Goal: Task Accomplishment & Management: Manage account settings

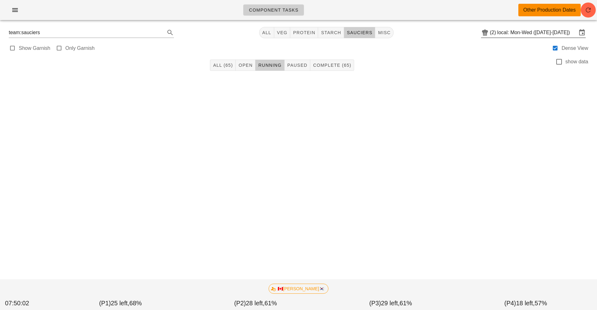
click at [520, 34] on input "local: Mon-Wed ([DATE]-[DATE])" at bounding box center [538, 33] width 80 height 10
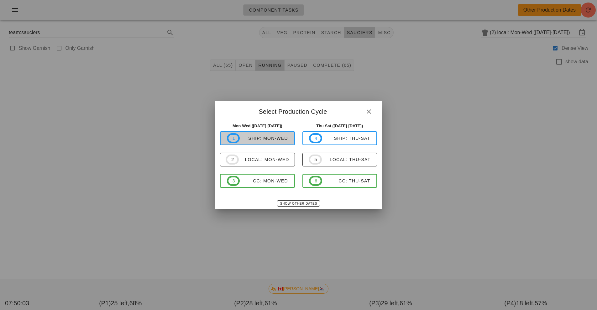
click at [257, 138] on div "ship: Mon-Wed" at bounding box center [264, 138] width 48 height 5
type input "ship: Mon-Wed (Aug 18-Aug 20)"
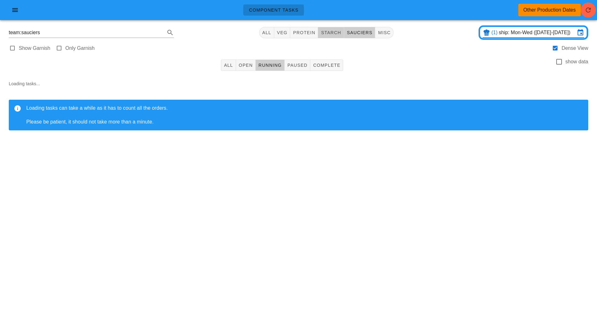
click at [324, 34] on span "starch" at bounding box center [331, 32] width 20 height 5
type input "team:starch"
click at [247, 65] on span "Open" at bounding box center [246, 65] width 14 height 5
click at [582, 11] on span "button" at bounding box center [588, 10] width 15 height 8
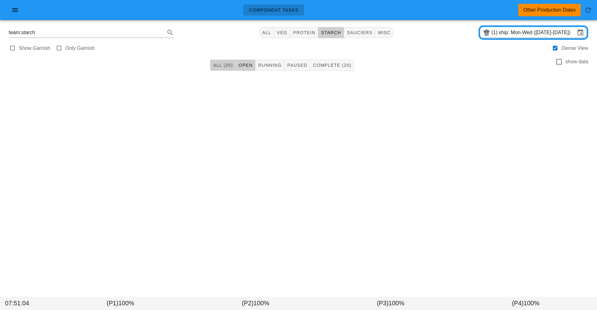
click at [223, 66] on span "All (20)" at bounding box center [223, 65] width 20 height 5
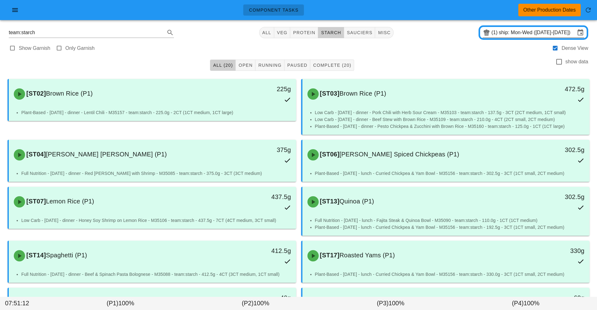
click at [562, 31] on input "ship: Mon-Wed (Aug 18-Aug 20)" at bounding box center [537, 33] width 77 height 10
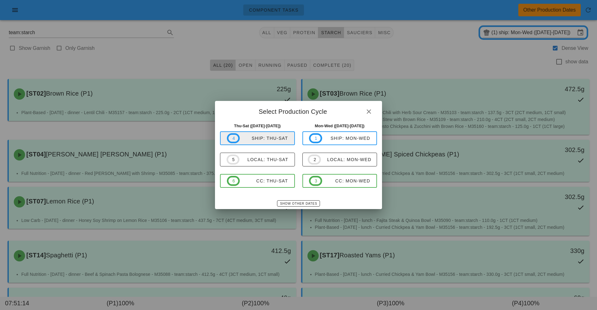
click at [276, 133] on span "4 ship: Thu-Sat" at bounding box center [257, 138] width 61 height 10
type input "ship: Thu-Sat (Aug 21-Aug 23)"
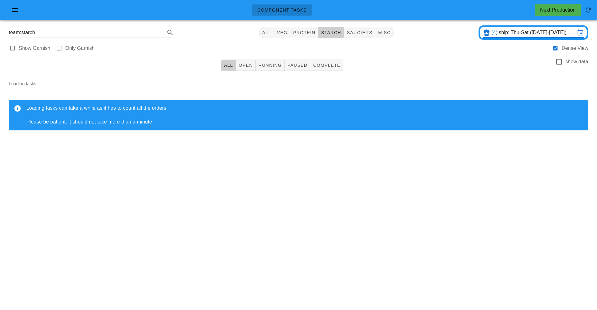
click at [328, 33] on span "starch" at bounding box center [331, 32] width 20 height 5
click at [275, 6] on link "Component Tasks" at bounding box center [282, 9] width 61 height 11
click at [19, 14] on button "button" at bounding box center [15, 9] width 20 height 11
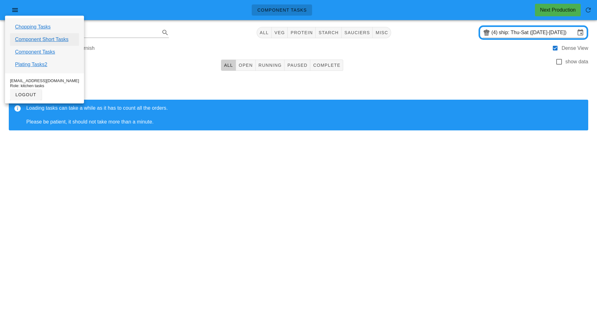
click at [51, 42] on link "Component Short Tasks" at bounding box center [41, 40] width 53 height 8
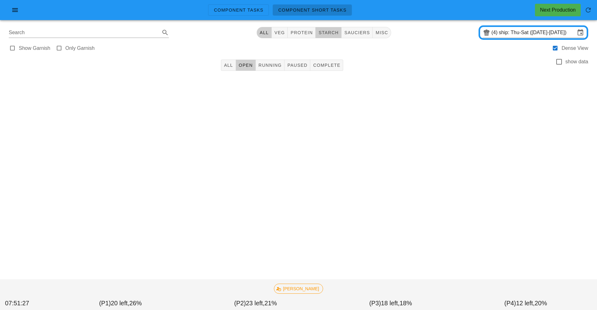
click at [324, 33] on span "starch" at bounding box center [328, 32] width 20 height 5
type input "team:starch"
click at [225, 67] on span "All" at bounding box center [228, 65] width 9 height 5
click at [587, 11] on icon "button" at bounding box center [589, 10] width 8 height 8
click at [514, 29] on input "ship: Thu-Sat (Aug 21-Aug 23)" at bounding box center [537, 33] width 77 height 10
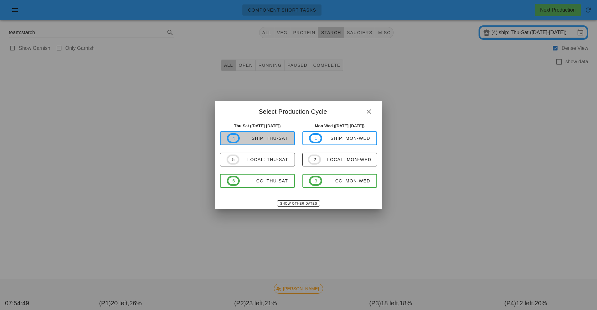
click at [279, 138] on div "ship: Thu-Sat" at bounding box center [264, 138] width 48 height 5
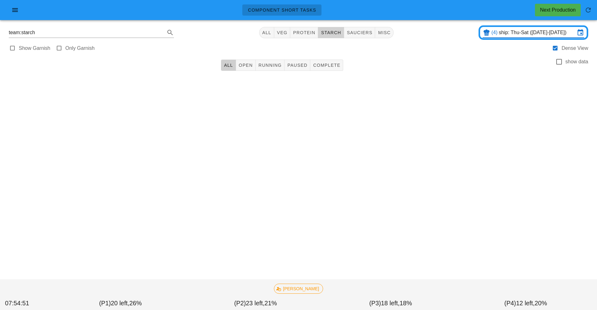
click at [330, 28] on button "starch" at bounding box center [331, 32] width 26 height 11
click at [14, 13] on icon "button" at bounding box center [15, 10] width 8 height 8
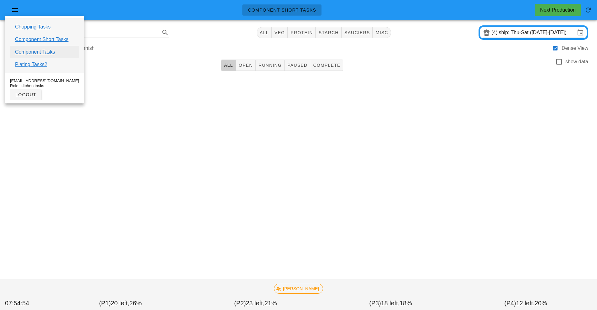
click at [51, 53] on link "Component Tasks" at bounding box center [35, 52] width 40 height 8
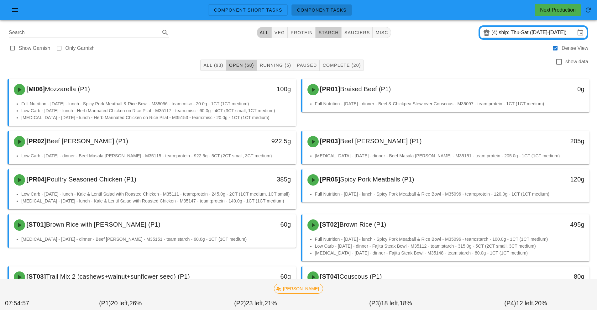
click at [323, 31] on span "starch" at bounding box center [328, 32] width 20 height 5
type input "team:starch"
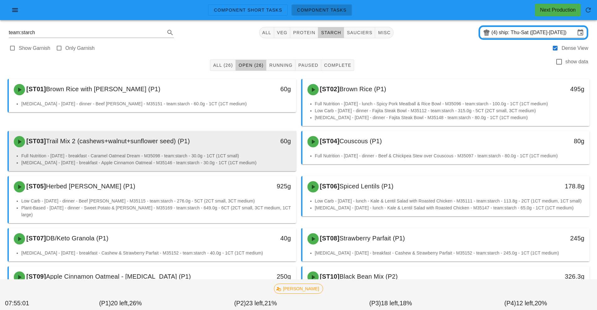
click at [205, 152] on div "[ST03] Trail Mix 2 (cashews+walnut+sunflower seed) (P1) 60g" at bounding box center [153, 141] width 288 height 21
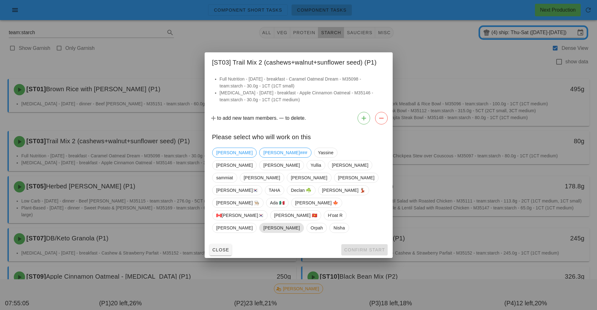
click at [300, 223] on span "[PERSON_NAME]" at bounding box center [281, 227] width 36 height 9
click at [375, 247] on span "Confirm Start" at bounding box center [364, 249] width 41 height 5
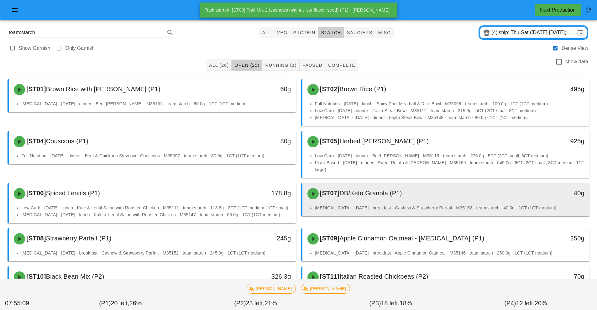
click at [415, 194] on div "[ST07] DB/Keto Granola (P1)" at bounding box center [411, 193] width 214 height 19
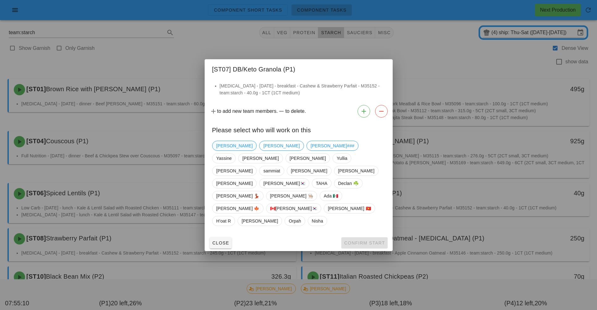
click at [221, 151] on span "[PERSON_NAME]" at bounding box center [234, 145] width 36 height 9
click at [367, 241] on span "Confirm Start" at bounding box center [364, 243] width 41 height 5
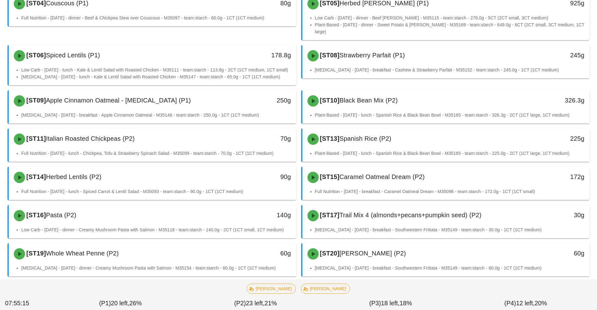
scroll to position [138, 0]
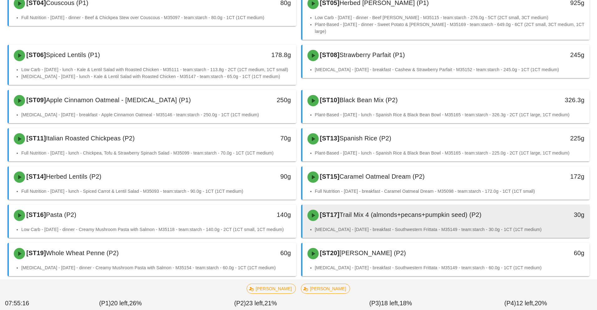
click at [419, 220] on div "[ST17] Trail Mix 4 (almonds+pecans+pumpkin seed) (P2)" at bounding box center [411, 215] width 214 height 19
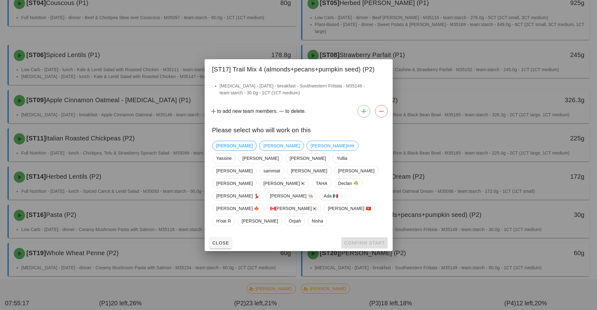
click at [222, 151] on span "[PERSON_NAME]" at bounding box center [234, 145] width 36 height 9
click at [364, 241] on span "Confirm Start" at bounding box center [364, 243] width 41 height 5
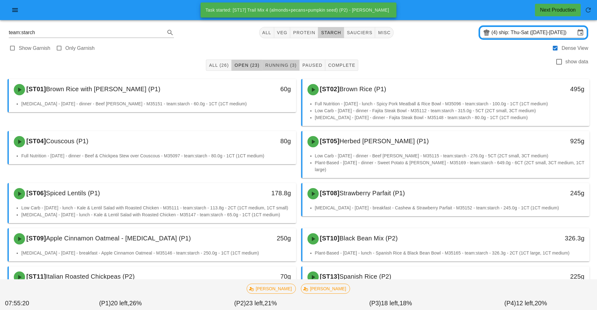
click at [279, 66] on span "Running (3)" at bounding box center [281, 65] width 32 height 5
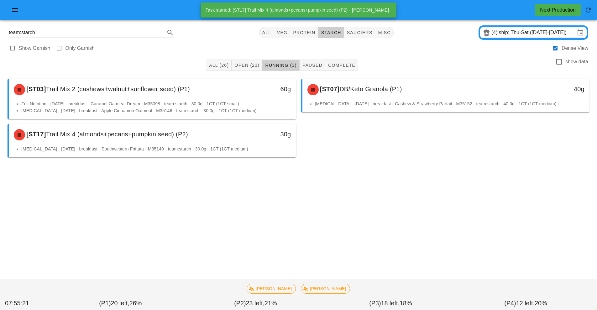
click at [189, 103] on li "Full Nutrition - Saturday - breakfast - Caramel Oatmeal Dream - M35098 - team:s…" at bounding box center [156, 103] width 270 height 7
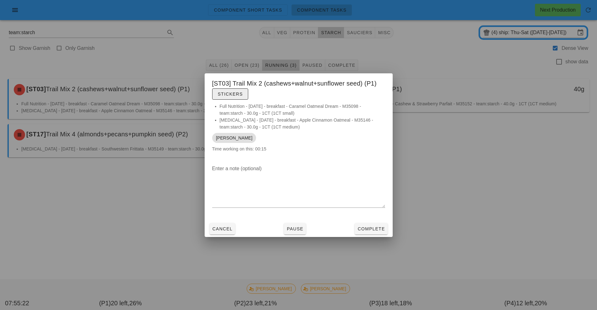
click at [232, 94] on span "Stickers" at bounding box center [230, 94] width 25 height 5
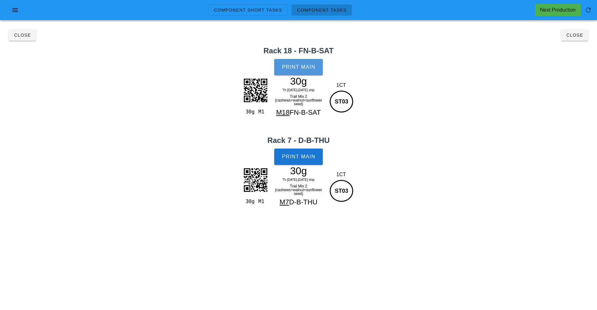
click at [304, 68] on span "Print Main" at bounding box center [299, 67] width 34 height 6
click at [300, 162] on button "Print Main" at bounding box center [298, 157] width 48 height 16
click at [577, 36] on span "Close" at bounding box center [574, 35] width 17 height 5
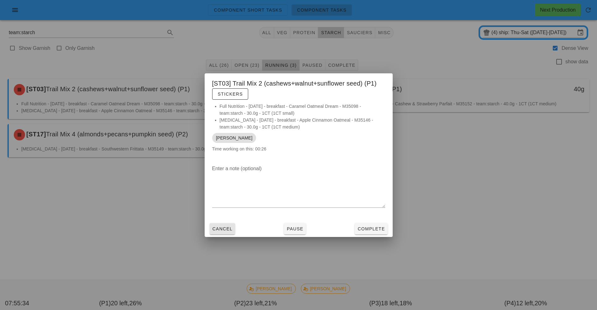
click at [221, 230] on span "Cancel" at bounding box center [222, 228] width 21 height 5
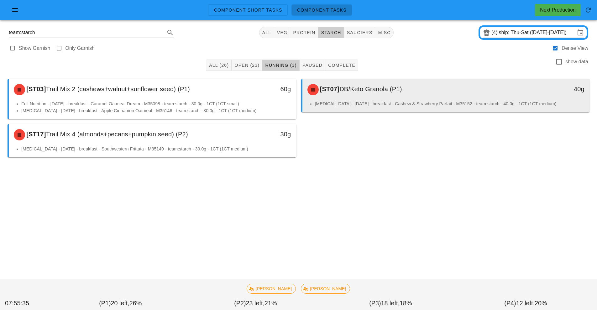
click at [388, 94] on div "[ST07] DB/Keto Granola (P1)" at bounding box center [411, 89] width 214 height 19
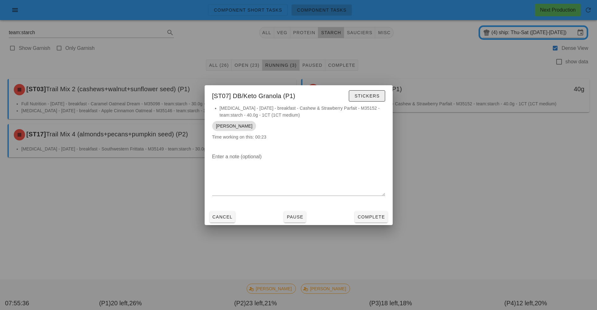
click at [369, 94] on span "Stickers" at bounding box center [366, 95] width 25 height 5
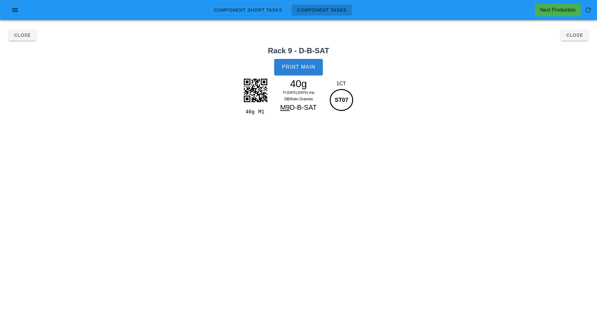
click at [301, 68] on span "Print Main" at bounding box center [299, 67] width 34 height 6
click at [575, 30] on button "Close" at bounding box center [574, 34] width 27 height 11
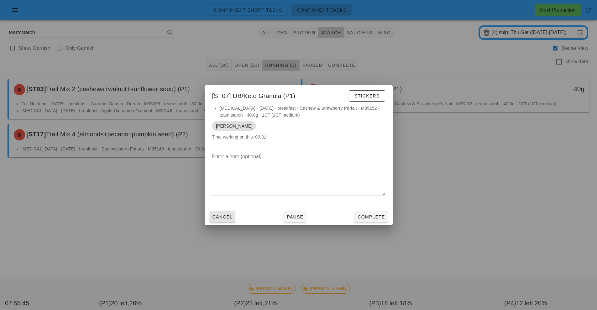
click at [219, 219] on span "Cancel" at bounding box center [222, 217] width 21 height 5
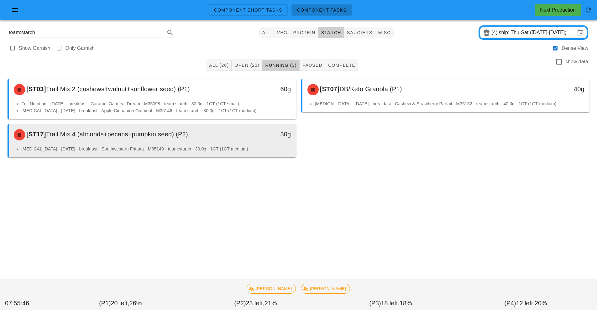
click at [136, 149] on li "Diabetes - Friday - breakfast - Southwestern Frittata - M35149 - team:starch - …" at bounding box center [156, 149] width 270 height 7
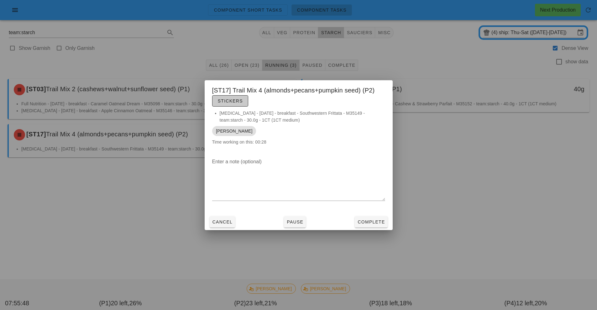
click at [223, 102] on span "Stickers" at bounding box center [230, 100] width 25 height 5
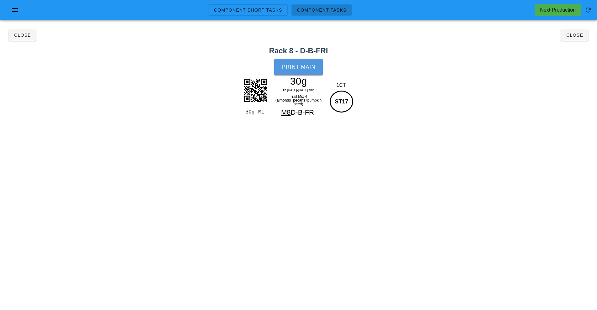
click at [299, 73] on button "Print Main" at bounding box center [298, 67] width 48 height 16
click at [33, 38] on button "Close" at bounding box center [22, 34] width 27 height 11
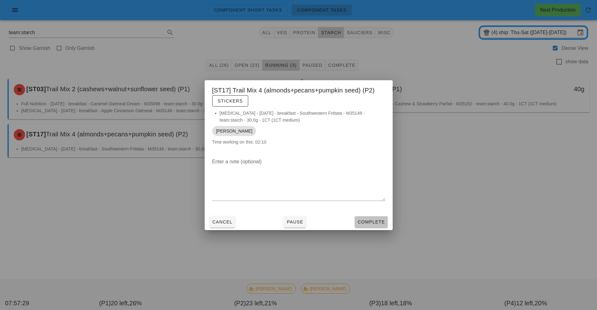
click at [379, 222] on span "Complete" at bounding box center [372, 222] width 28 height 5
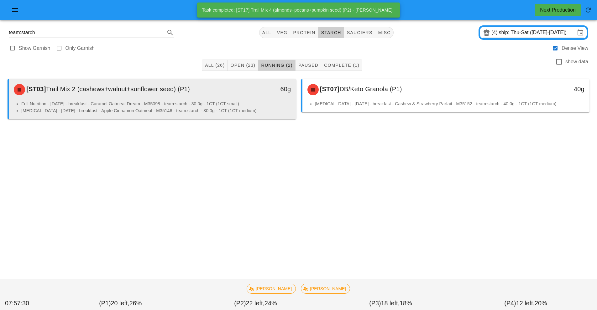
click at [215, 110] on li "Diabetes - Thursday - breakfast - Apple Cinnamon Oatmeal - M35146 - team:starch…" at bounding box center [156, 110] width 270 height 7
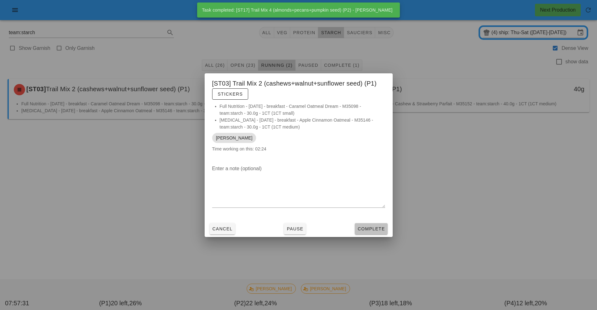
click at [375, 231] on span "Complete" at bounding box center [372, 228] width 28 height 5
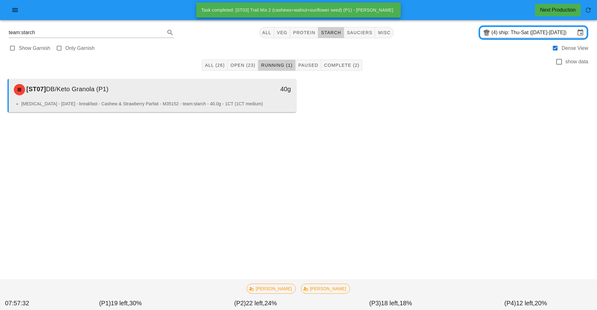
click at [248, 103] on li "Diabetes - Saturday - breakfast - Cashew & Strawberry Parfait - M35152 - team:s…" at bounding box center [156, 103] width 270 height 7
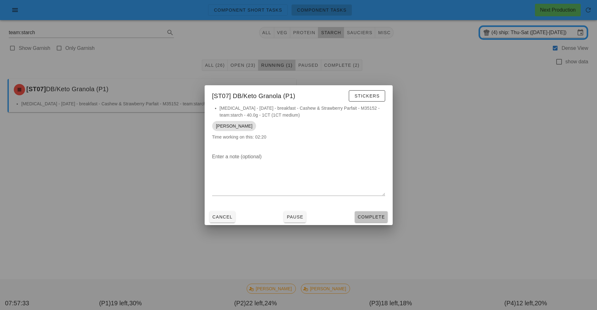
click at [380, 217] on span "Complete" at bounding box center [372, 217] width 28 height 5
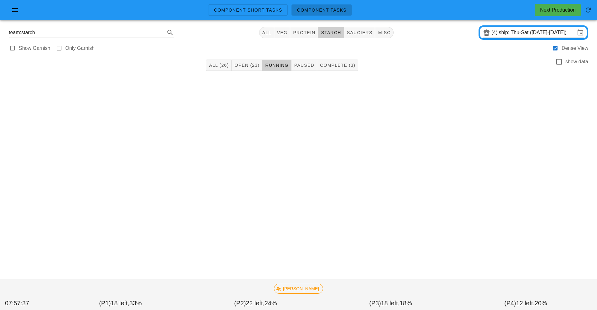
click at [570, 35] on input "ship: Thu-Sat (Aug 21-Aug 23)" at bounding box center [537, 33] width 77 height 10
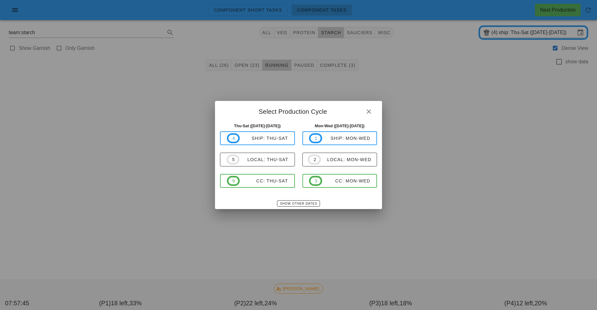
click at [251, 276] on div at bounding box center [298, 155] width 597 height 310
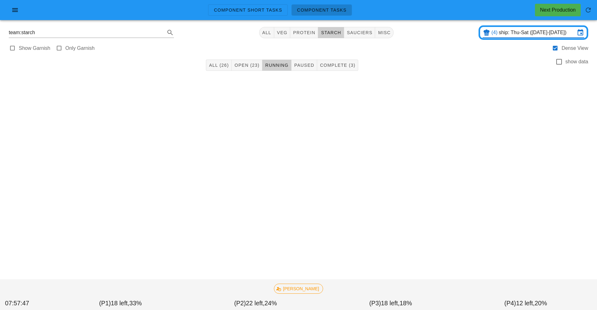
click at [548, 34] on input "ship: Thu-Sat (Aug 21-Aug 23)" at bounding box center [537, 33] width 77 height 10
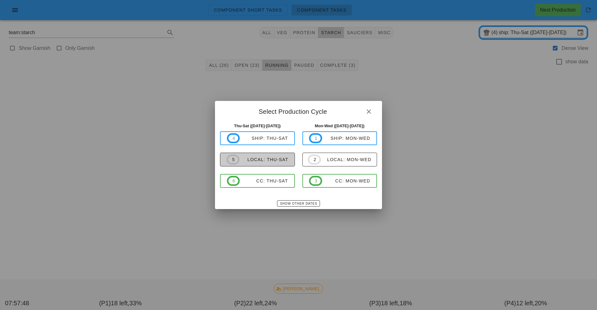
click at [277, 164] on span "5 local: Thu-Sat" at bounding box center [258, 160] width 62 height 10
type input "local: Thu-Sat ([DATE]-[DATE])"
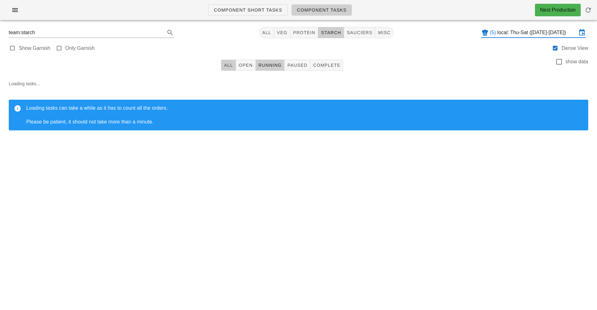
click at [226, 64] on span "All" at bounding box center [228, 65] width 9 height 5
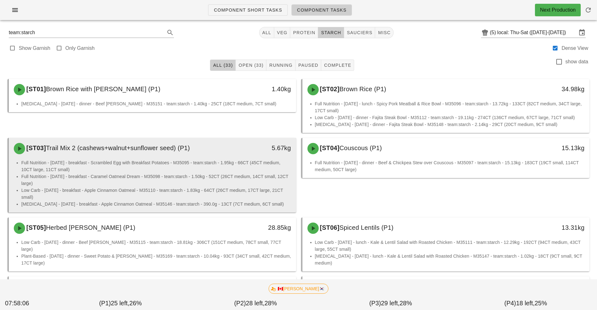
click at [236, 188] on li "Low Carb - Thursday - breakfast - Apple Cinnamon Oatmeal - M35110 - team:starch…" at bounding box center [156, 194] width 270 height 14
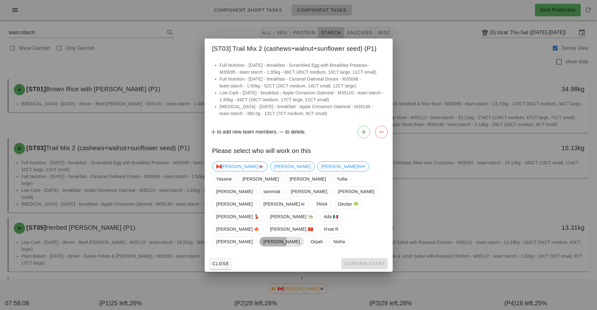
click at [298, 237] on span "[PERSON_NAME]" at bounding box center [281, 241] width 36 height 9
click at [370, 261] on span "Confirm Start" at bounding box center [364, 263] width 41 height 5
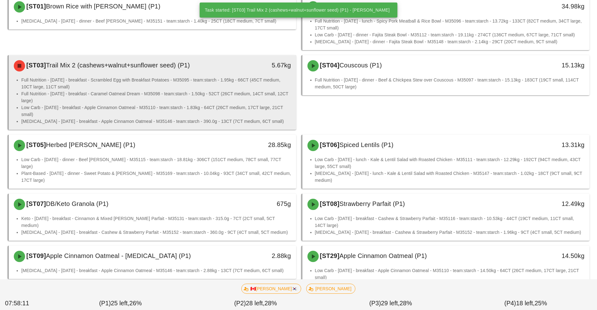
scroll to position [85, 0]
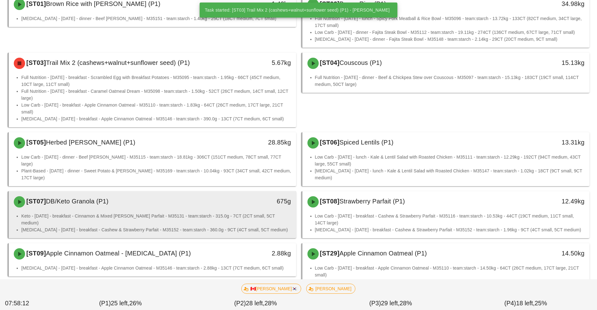
click at [206, 213] on li "Keto - Friday - breakfast - Cinnamon & Mixed Berry Parfait - M35131 - team:star…" at bounding box center [156, 220] width 270 height 14
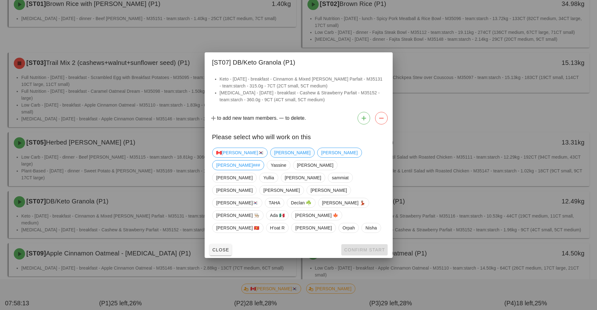
click at [274, 157] on span "[PERSON_NAME]" at bounding box center [292, 152] width 36 height 9
click at [373, 247] on span "Confirm Start" at bounding box center [364, 249] width 41 height 5
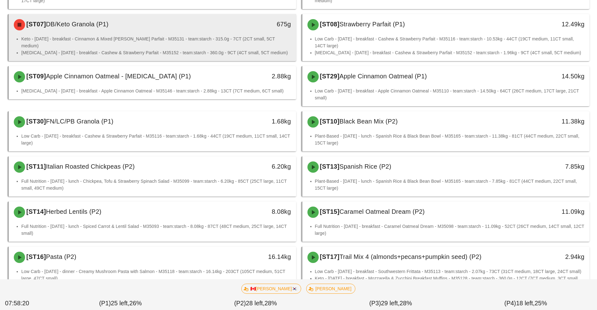
scroll to position [272, 0]
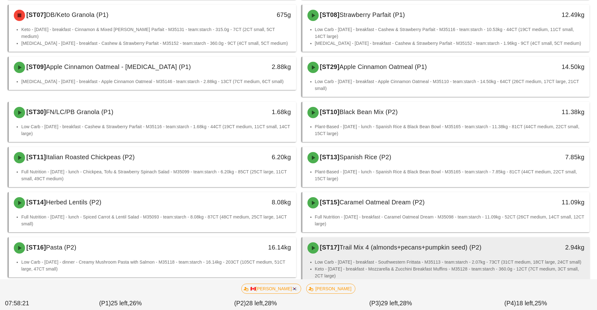
click at [434, 258] on div "[ST17] Trail Mix 4 (almonds+pecans+pumpkin seed) (P2) 2.94kg" at bounding box center [447, 247] width 288 height 21
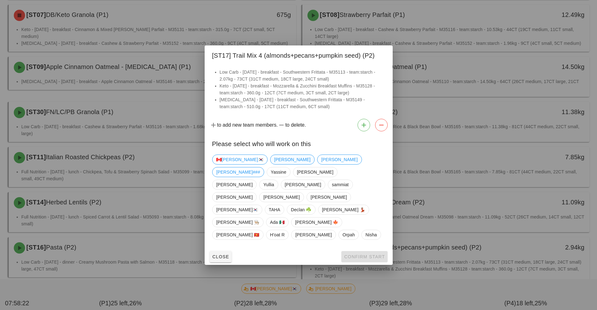
click at [274, 164] on span "[PERSON_NAME]" at bounding box center [292, 159] width 36 height 9
click at [375, 254] on span "Confirm Start" at bounding box center [364, 256] width 41 height 5
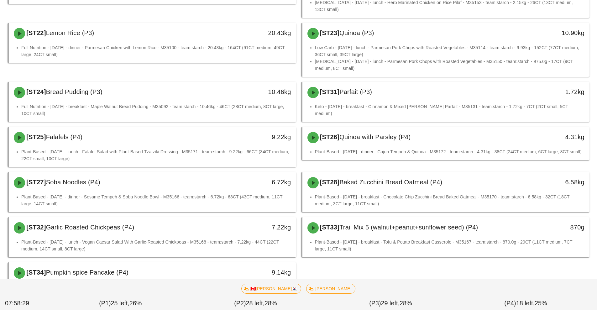
scroll to position [665, 0]
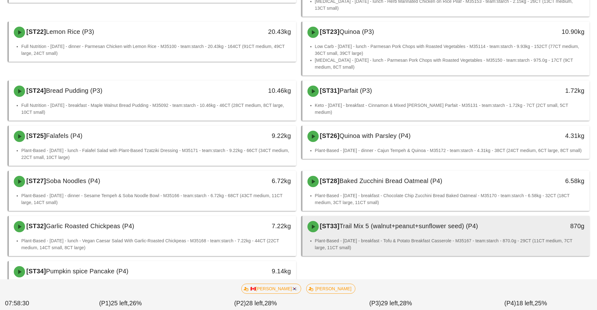
click at [413, 237] on li "Plant-Based - Friday - breakfast - Tofu & Potato Breakfast Casserole - M35167 -…" at bounding box center [450, 244] width 270 height 14
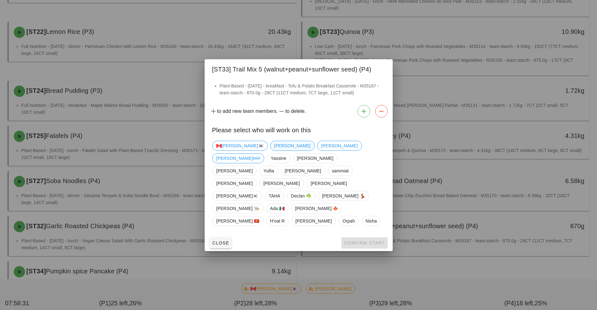
click at [274, 151] on span "[PERSON_NAME]" at bounding box center [292, 145] width 36 height 9
click at [368, 241] on span "Confirm Start" at bounding box center [364, 243] width 41 height 5
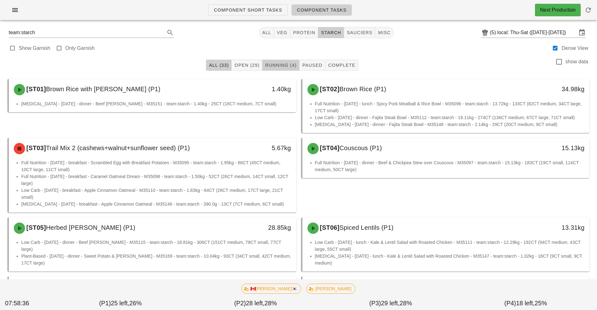
click at [279, 67] on span "Running (4)" at bounding box center [281, 65] width 32 height 5
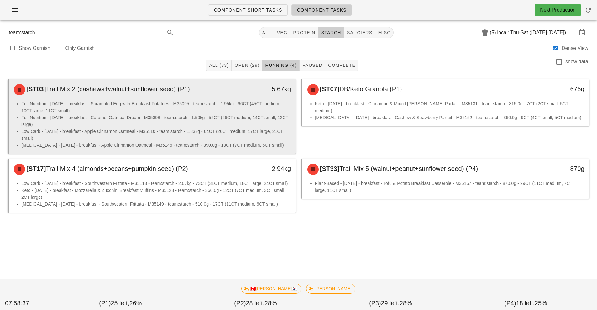
click at [194, 121] on li "Full Nutrition - Saturday - breakfast - Caramel Oatmeal Dream - M35098 - team:s…" at bounding box center [156, 121] width 270 height 14
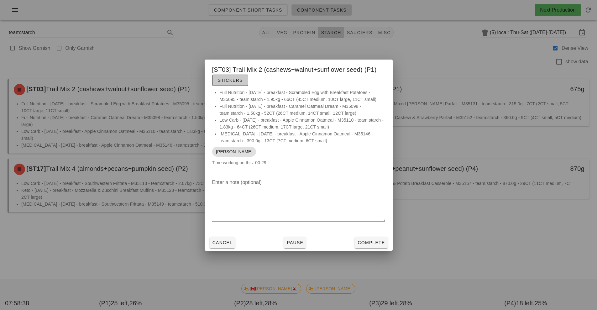
click at [235, 86] on button "Stickers" at bounding box center [230, 80] width 36 height 11
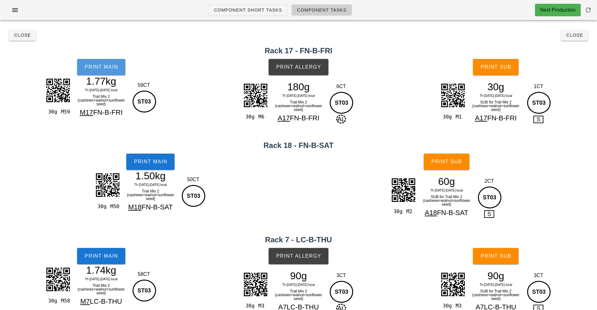
click at [109, 68] on span "Print Main" at bounding box center [101, 67] width 34 height 6
click at [163, 161] on span "Print Main" at bounding box center [151, 162] width 34 height 6
click at [104, 259] on span "Print Main" at bounding box center [101, 256] width 34 height 6
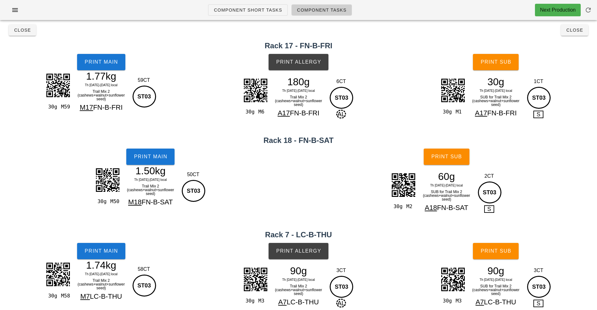
scroll to position [106, 0]
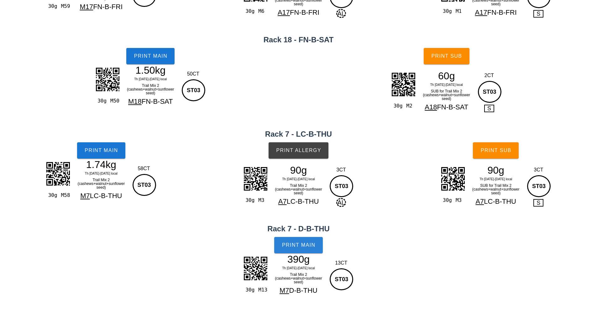
click at [307, 250] on button "Print Main" at bounding box center [298, 245] width 48 height 16
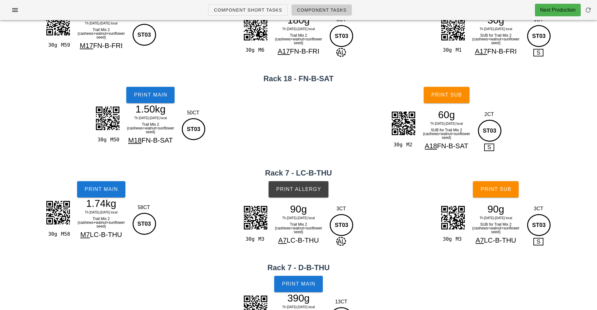
scroll to position [0, 0]
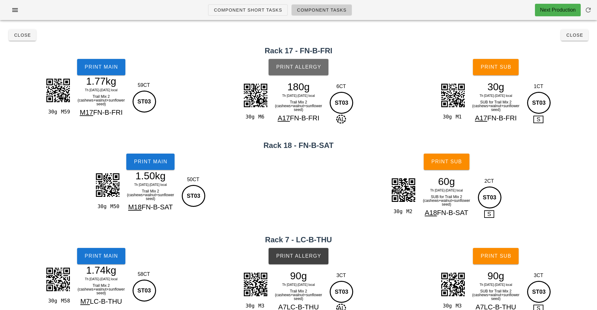
click at [308, 64] on span "Print Allergy" at bounding box center [298, 67] width 45 height 6
click at [300, 257] on span "Print Allergy" at bounding box center [298, 256] width 45 height 6
click at [500, 65] on span "Print Sub" at bounding box center [496, 67] width 31 height 6
click at [438, 162] on span "Print Sub" at bounding box center [446, 162] width 31 height 6
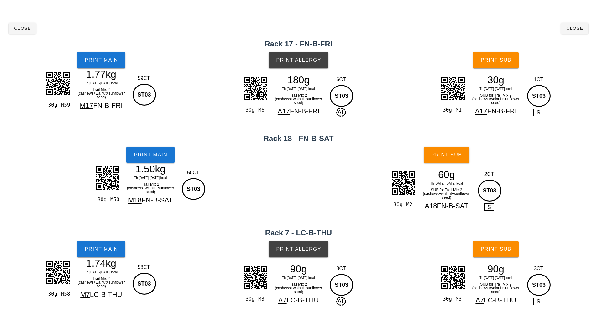
scroll to position [106, 0]
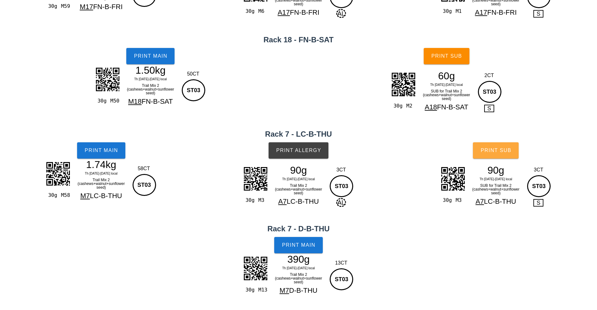
click at [494, 150] on span "Print Sub" at bounding box center [496, 151] width 31 height 6
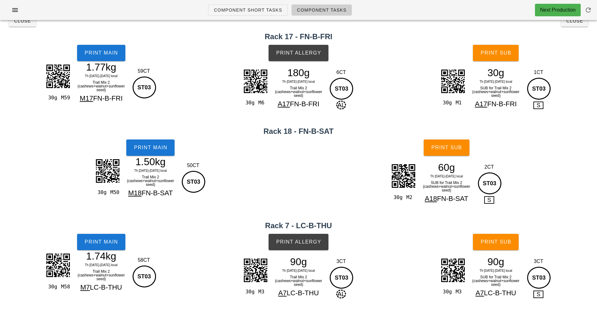
scroll to position [0, 0]
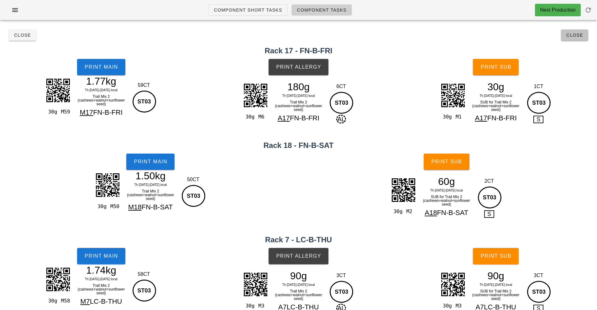
click at [571, 35] on span "Close" at bounding box center [574, 35] width 17 height 5
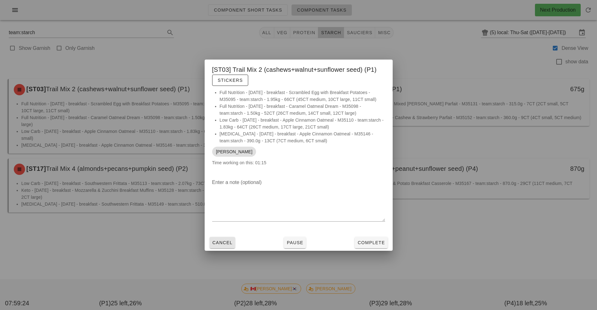
click at [221, 244] on span "Cancel" at bounding box center [222, 242] width 21 height 5
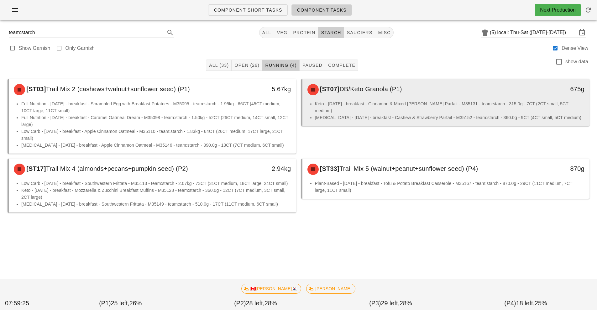
click at [371, 102] on li "Keto - Friday - breakfast - Cinnamon & Mixed Berry Parfait - M35131 - team:star…" at bounding box center [450, 107] width 270 height 14
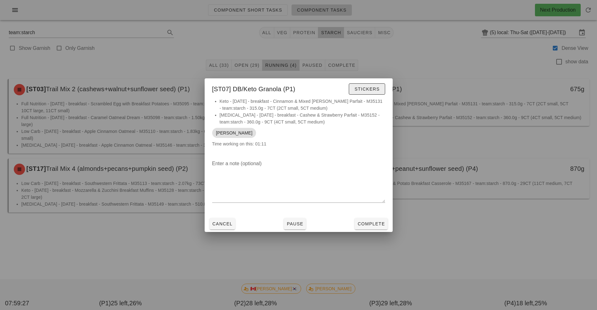
click at [370, 89] on span "Stickers" at bounding box center [366, 89] width 25 height 5
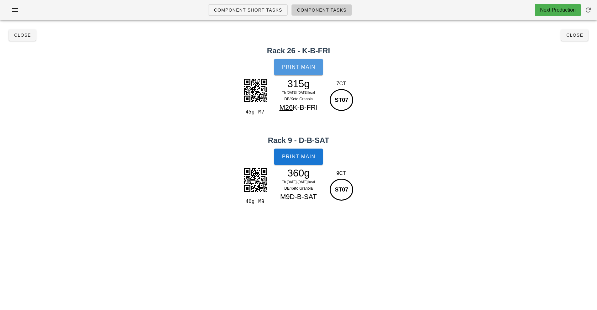
click at [295, 68] on span "Print Main" at bounding box center [299, 67] width 34 height 6
click at [297, 160] on button "Print Main" at bounding box center [298, 157] width 48 height 16
click at [573, 36] on span "Close" at bounding box center [574, 35] width 17 height 5
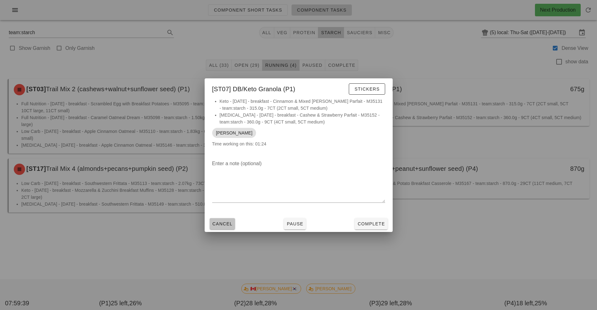
click at [219, 225] on span "Cancel" at bounding box center [222, 223] width 21 height 5
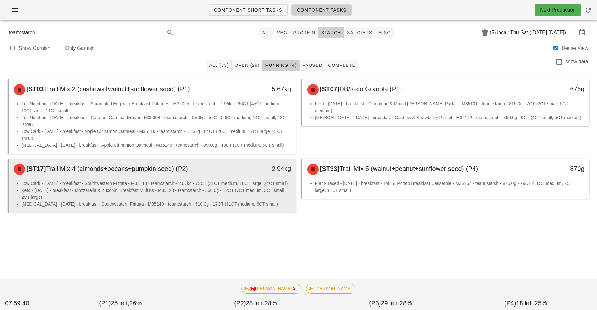
click at [93, 187] on li "Keto - Thursday - breakfast - Mozzarella & Zucchini Breakfast Muffins - M35128 …" at bounding box center [156, 194] width 270 height 14
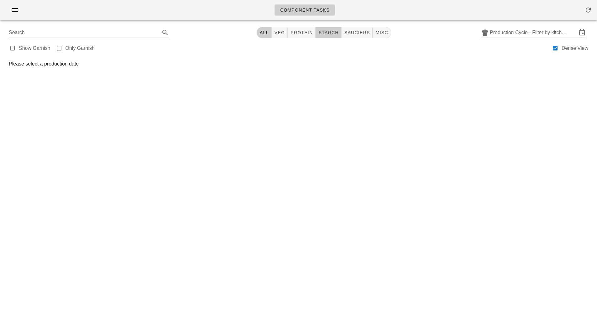
click at [327, 36] on button "starch" at bounding box center [329, 32] width 26 height 11
type input "team:starch"
click at [549, 34] on input "Production Cycle - Filter by kitchen production schedules" at bounding box center [533, 33] width 87 height 10
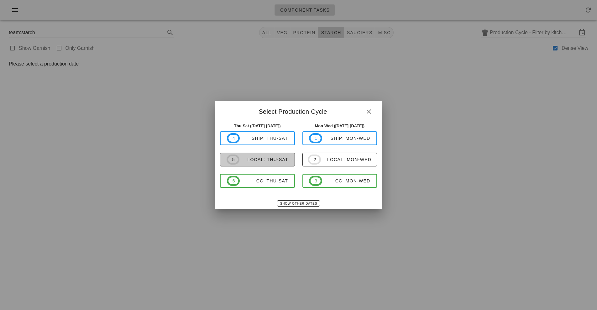
click at [263, 157] on div "local: Thu-Sat" at bounding box center [264, 159] width 49 height 5
type input "local: Thu-Sat (Aug 21-Aug 23)"
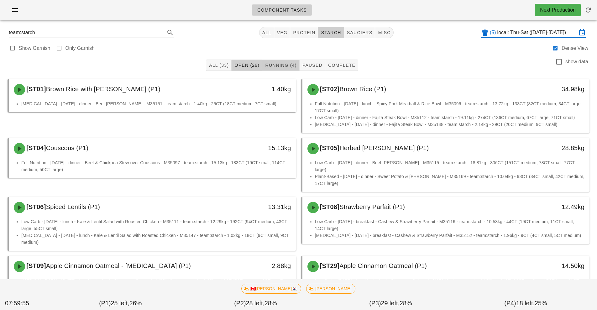
click at [282, 64] on span "Running (4)" at bounding box center [281, 65] width 32 height 5
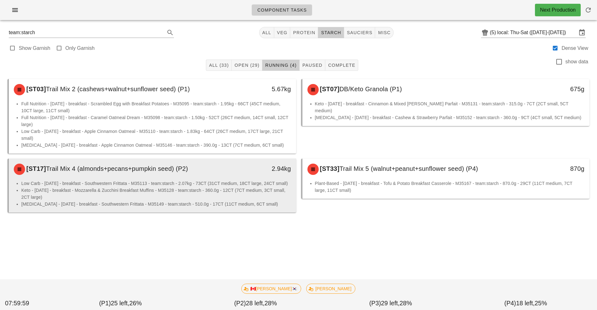
click at [177, 193] on li "Keto - [DATE] - breakfast - Mozzarella & Zucchini Breakfast Muffins - M35128 - …" at bounding box center [156, 194] width 270 height 14
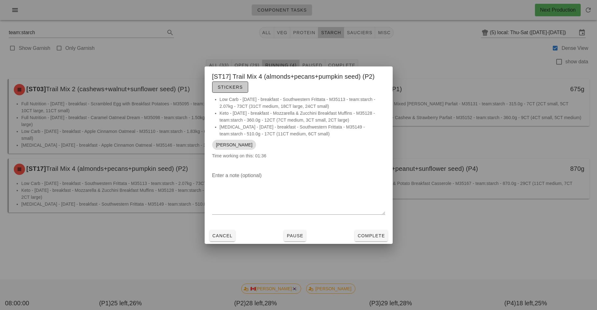
click at [232, 87] on span "Stickers" at bounding box center [230, 87] width 25 height 5
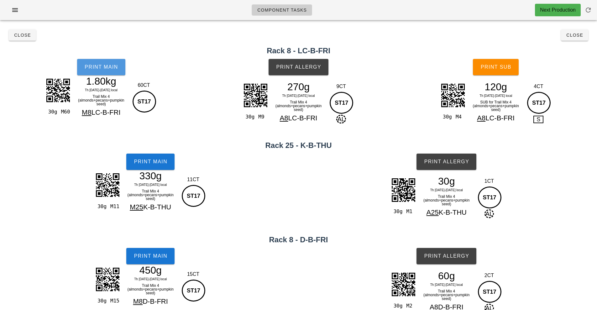
click at [100, 72] on button "Print Main" at bounding box center [101, 67] width 48 height 16
click at [152, 162] on span "Print Main" at bounding box center [151, 162] width 34 height 6
click at [160, 256] on span "Print Main" at bounding box center [151, 256] width 34 height 6
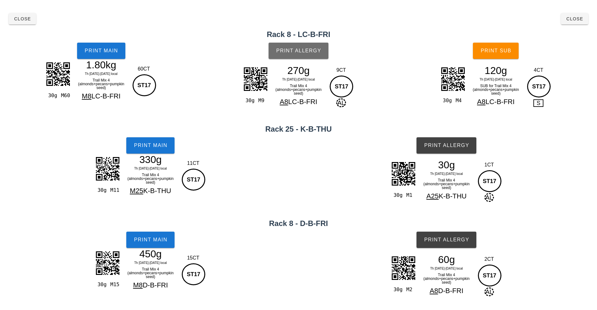
click at [299, 48] on span "Print Allergy" at bounding box center [298, 51] width 45 height 6
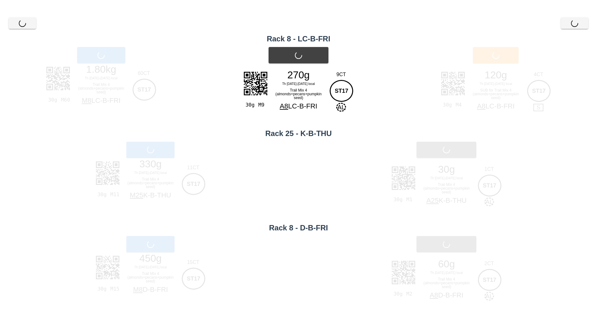
scroll to position [0, 0]
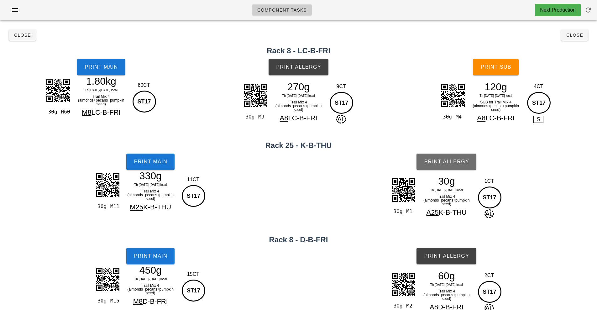
click at [458, 161] on span "Print Allergy" at bounding box center [446, 162] width 45 height 6
click at [449, 257] on span "Print Allergy" at bounding box center [446, 256] width 45 height 6
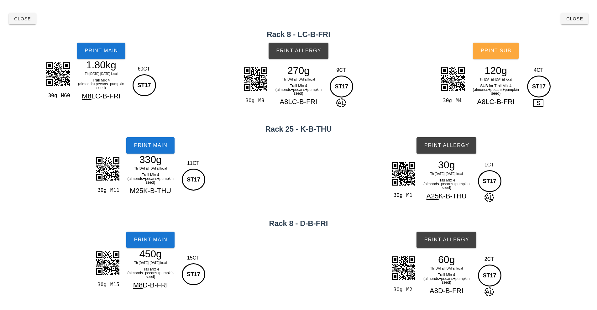
click at [491, 50] on span "Print Sub" at bounding box center [496, 51] width 31 height 6
click at [575, 18] on span "Close" at bounding box center [574, 18] width 17 height 5
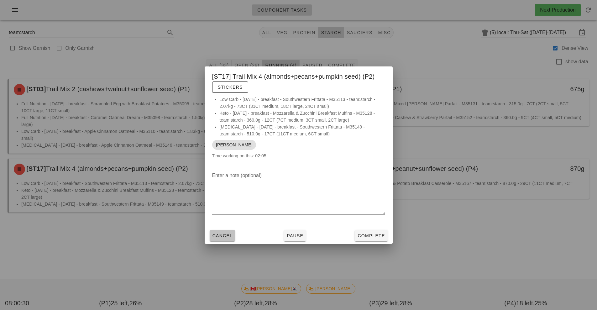
click at [215, 239] on button "Cancel" at bounding box center [223, 235] width 26 height 11
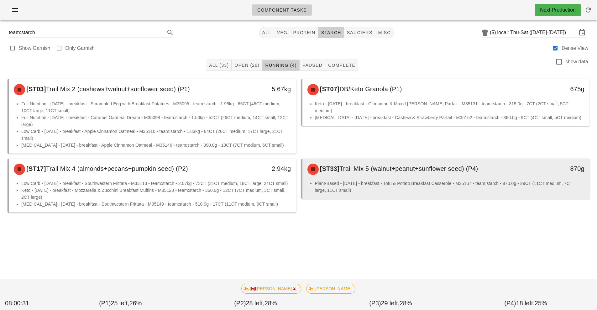
click at [389, 176] on div "[ST33] Trail Mix 5 (walnut+peanut+sunflower seed) (P4)" at bounding box center [411, 169] width 214 height 19
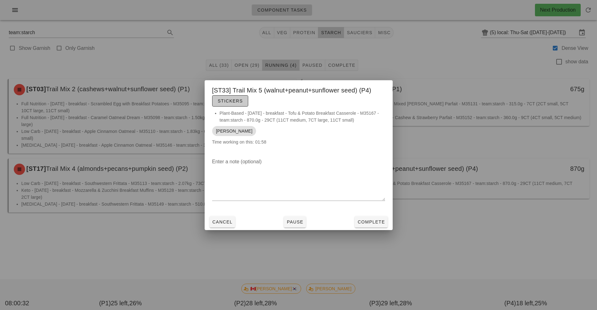
click at [234, 101] on span "Stickers" at bounding box center [230, 100] width 25 height 5
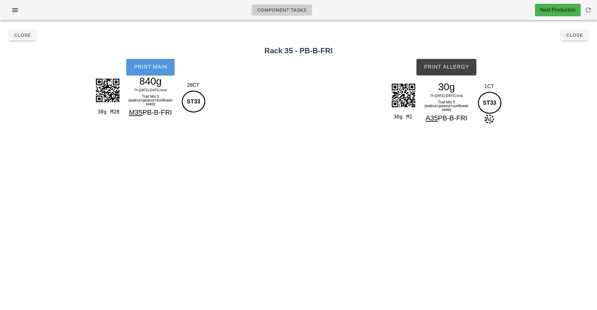
click at [157, 70] on button "Print Main" at bounding box center [150, 67] width 48 height 16
click at [450, 70] on button "Print Allergy" at bounding box center [447, 67] width 60 height 16
click at [517, 148] on div "Component Tasks Next Production team:starch All veg protein starch sauciers mis…" at bounding box center [298, 155] width 597 height 310
click at [578, 40] on button "Close" at bounding box center [574, 34] width 27 height 11
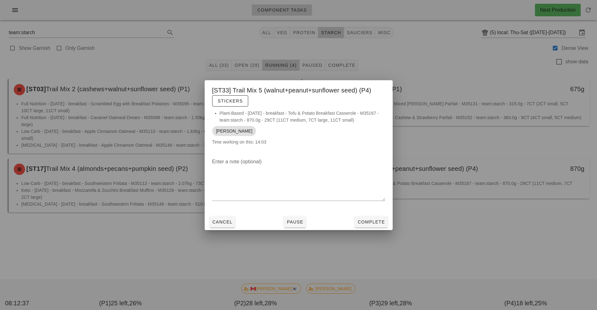
click at [220, 26] on div at bounding box center [298, 155] width 597 height 310
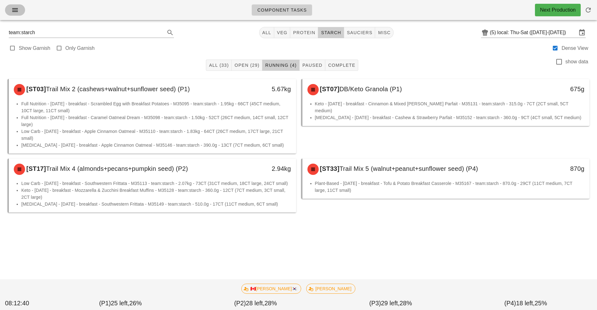
click at [12, 11] on icon "button" at bounding box center [15, 10] width 8 height 8
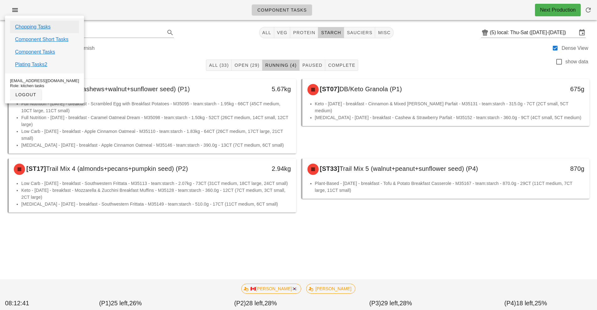
click at [47, 25] on link "Chopping Tasks" at bounding box center [33, 27] width 36 height 8
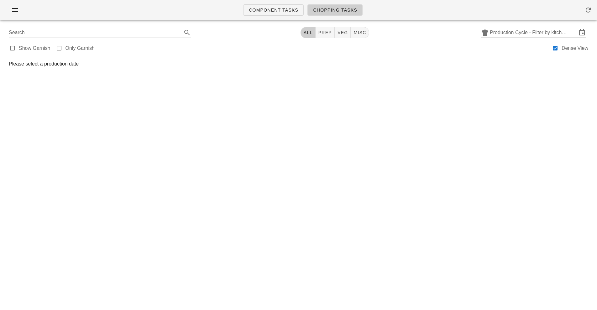
click at [533, 33] on input "Production Cycle - Filter by kitchen production schedules" at bounding box center [533, 33] width 87 height 10
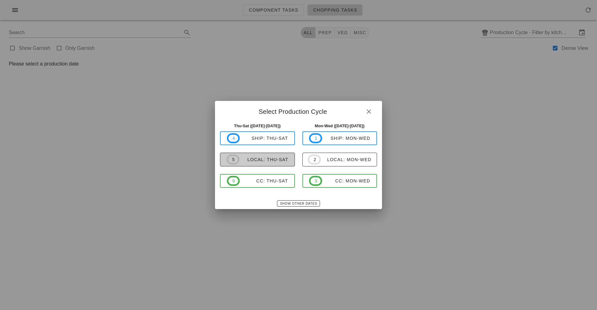
click at [272, 164] on span "5 local: Thu-Sat" at bounding box center [258, 160] width 62 height 10
type input "local: Thu-Sat ([DATE]-[DATE])"
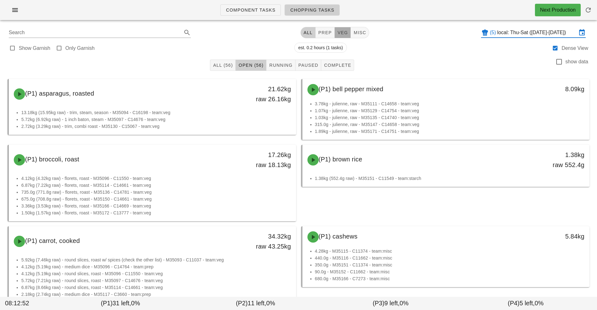
click at [344, 32] on span "veg" at bounding box center [342, 32] width 11 height 5
type input "team:veg"
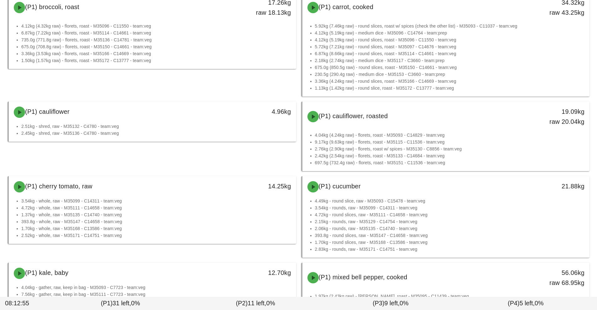
scroll to position [154, 0]
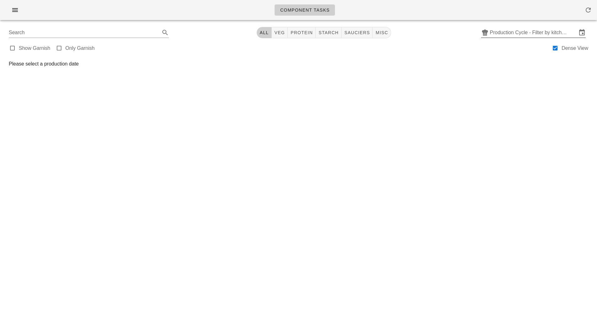
click at [529, 35] on input "Production Cycle - Filter by kitchen production schedules" at bounding box center [533, 33] width 87 height 10
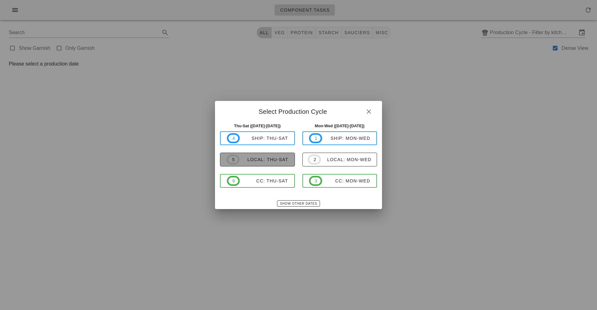
click at [271, 159] on div "local: Thu-Sat" at bounding box center [264, 159] width 49 height 5
type input "local: Thu-Sat ([DATE]-[DATE])"
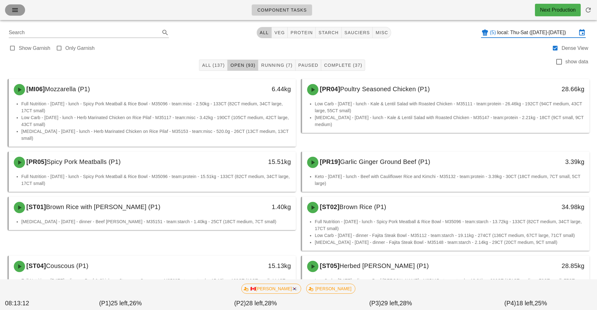
click at [17, 11] on icon "button" at bounding box center [15, 10] width 8 height 8
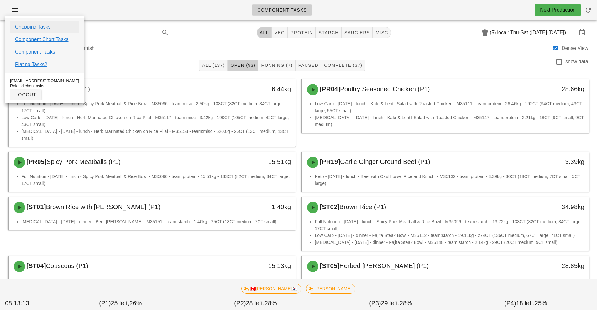
click at [40, 25] on link "Chopping Tasks" at bounding box center [33, 27] width 36 height 8
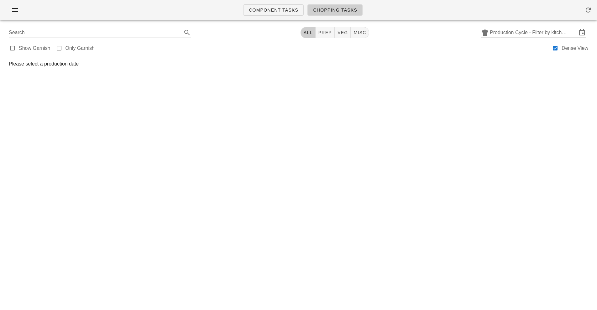
click at [527, 34] on input "Production Cycle - Filter by kitchen production schedules" at bounding box center [533, 33] width 87 height 10
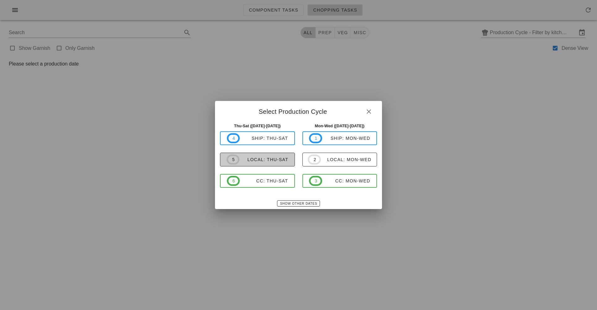
click at [269, 164] on span "5 local: Thu-Sat" at bounding box center [258, 160] width 62 height 10
type input "local: Thu-Sat ([DATE]-[DATE])"
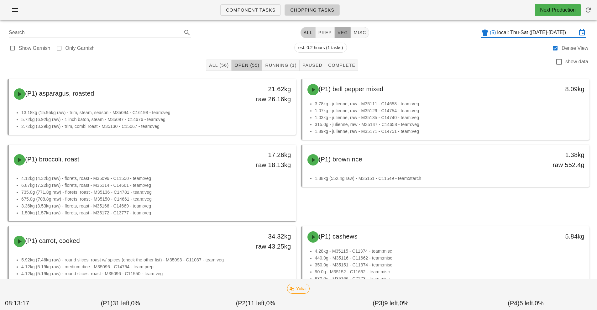
click at [343, 34] on span "veg" at bounding box center [342, 32] width 11 height 5
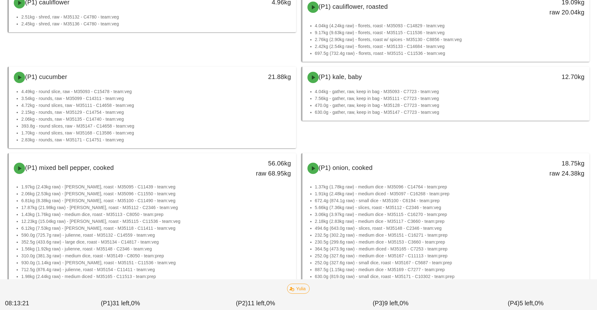
scroll to position [262, 0]
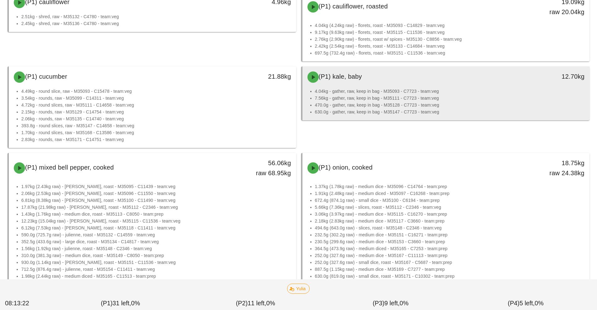
click at [401, 95] on li "7.56kg - gather, raw, keep in bag - M35111 - C7723 - team:veg" at bounding box center [450, 98] width 270 height 7
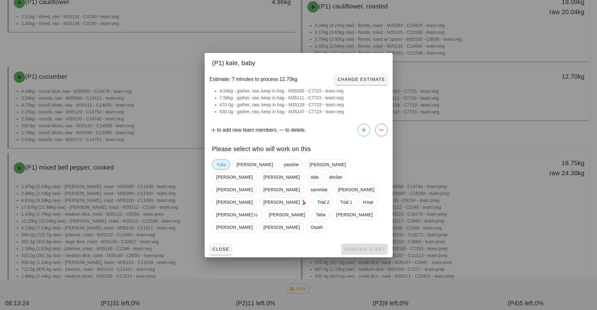
click at [221, 169] on span "Yulia" at bounding box center [221, 164] width 10 height 9
click at [372, 247] on span "Confirm Start" at bounding box center [364, 249] width 41 height 5
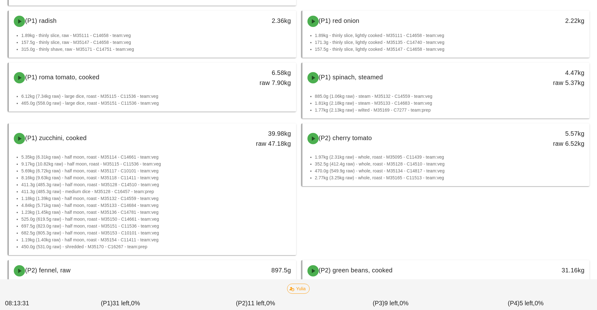
scroll to position [605, 0]
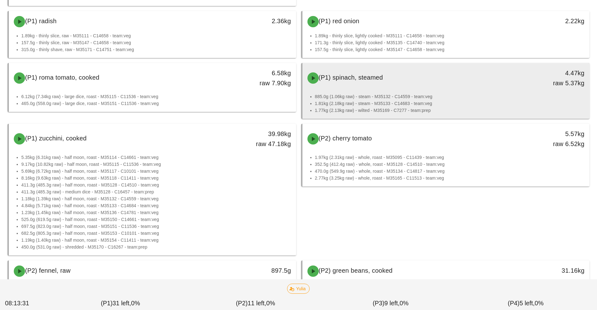
click at [385, 96] on li "885.0g (1.06kg raw) - steam - M35132 - C14559 - team:veg" at bounding box center [450, 96] width 270 height 7
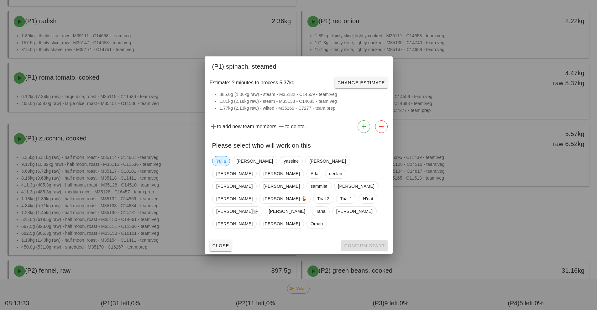
click at [222, 166] on span "Yulia" at bounding box center [221, 161] width 10 height 9
click at [369, 243] on span "Confirm Start" at bounding box center [364, 245] width 41 height 5
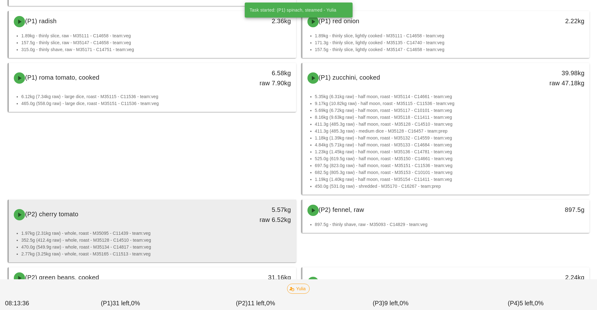
click at [201, 234] on li "1.97kg (2.31kg raw) - whole, roast - M35095 - C11439 - team:veg" at bounding box center [156, 233] width 270 height 7
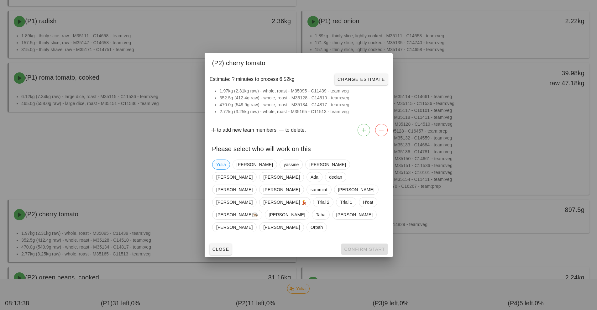
click at [220, 169] on span "Yulia" at bounding box center [221, 164] width 10 height 9
click at [365, 247] on span "Confirm Start" at bounding box center [364, 249] width 41 height 5
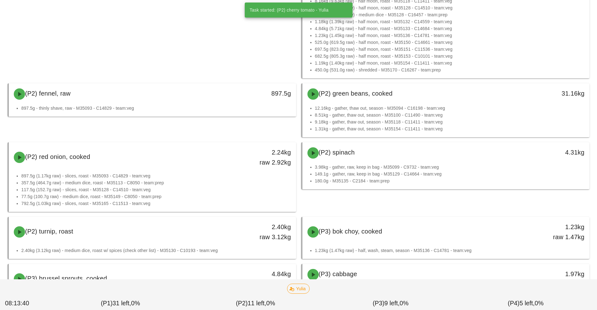
scroll to position [723, 0]
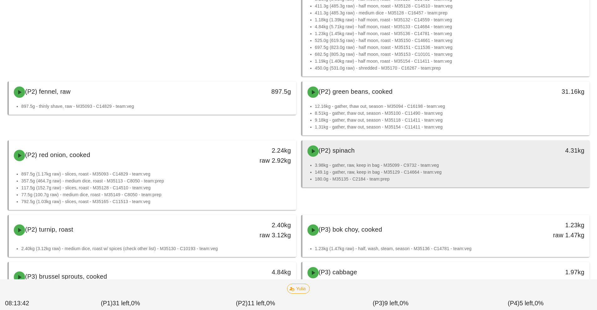
click at [391, 170] on li "149.1g - gather, raw, keep in bag - M35129 - C14664 - team:veg" at bounding box center [450, 172] width 270 height 7
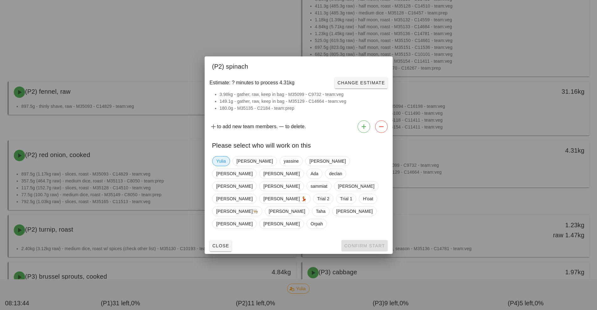
click at [217, 166] on span "Yulia" at bounding box center [221, 161] width 10 height 9
click at [373, 243] on span "Confirm Start" at bounding box center [364, 245] width 41 height 5
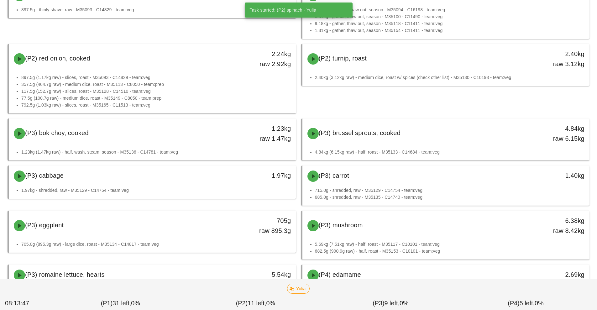
scroll to position [820, 0]
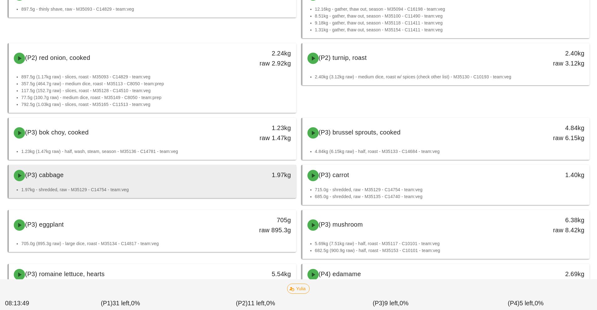
click at [255, 178] on div "1.97kg" at bounding box center [259, 175] width 64 height 10
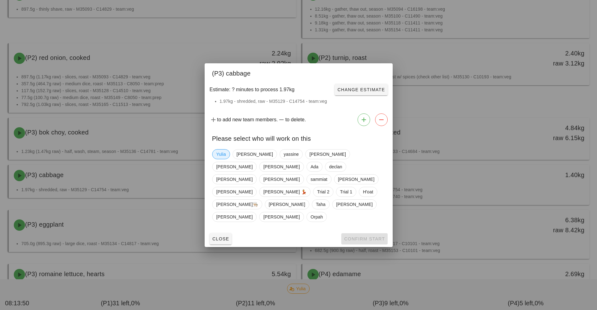
click at [217, 159] on span "Yulia" at bounding box center [221, 154] width 18 height 10
click at [369, 236] on span "Confirm Start" at bounding box center [364, 238] width 41 height 5
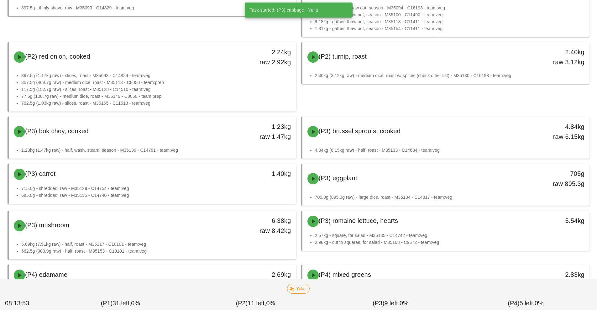
scroll to position [855, 0]
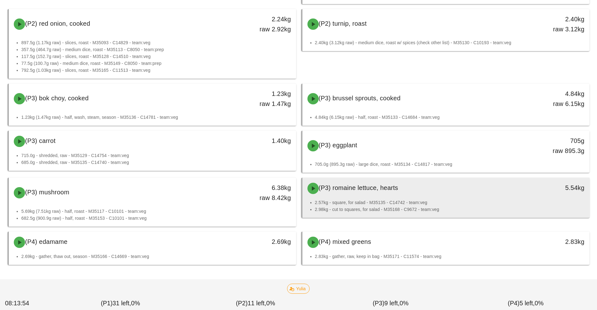
click at [372, 205] on li "2.57kg - square, for salad - M35135 - C14742 - team:veg" at bounding box center [450, 202] width 270 height 7
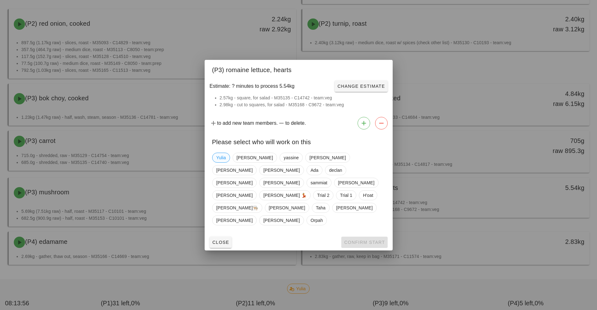
click at [218, 162] on span "Yulia" at bounding box center [221, 157] width 10 height 9
click at [378, 240] on span "Confirm Start" at bounding box center [364, 242] width 41 height 5
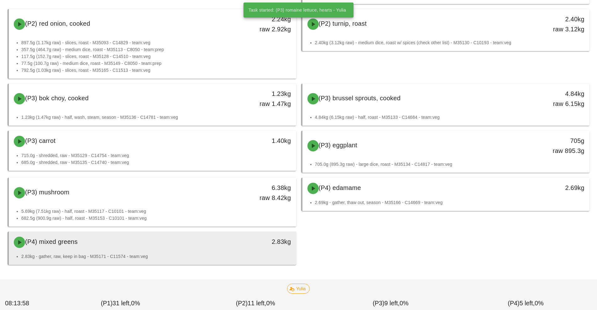
click at [231, 251] on div "2.83kg" at bounding box center [259, 242] width 71 height 19
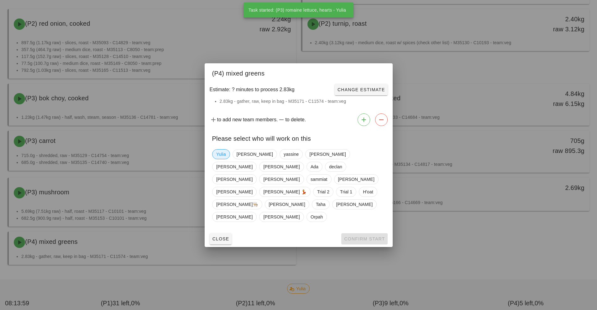
click at [225, 159] on span "Yulia" at bounding box center [221, 154] width 10 height 9
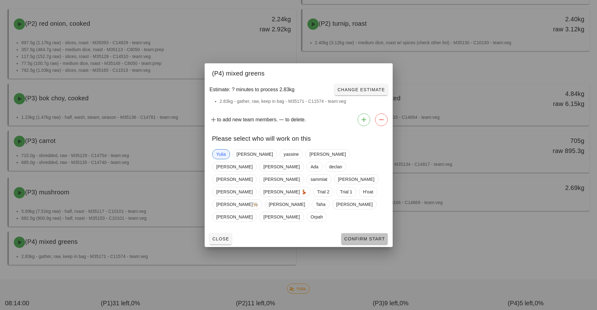
click at [373, 236] on span "Confirm Start" at bounding box center [364, 238] width 41 height 5
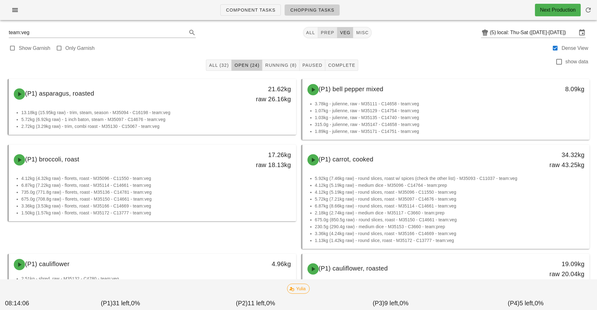
click at [328, 30] on span "prep" at bounding box center [328, 32] width 14 height 5
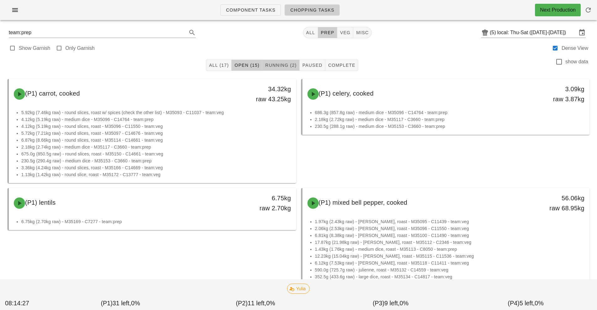
click at [285, 67] on span "Running (2)" at bounding box center [281, 65] width 32 height 5
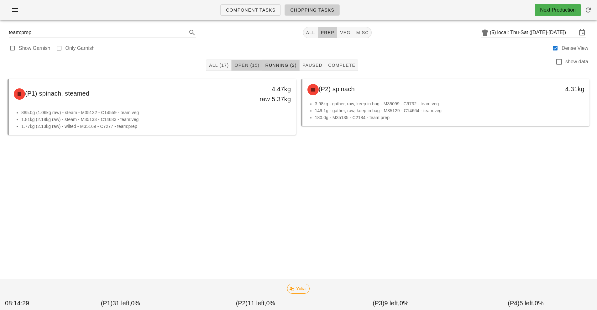
click at [243, 66] on span "Open (15)" at bounding box center [246, 65] width 25 height 5
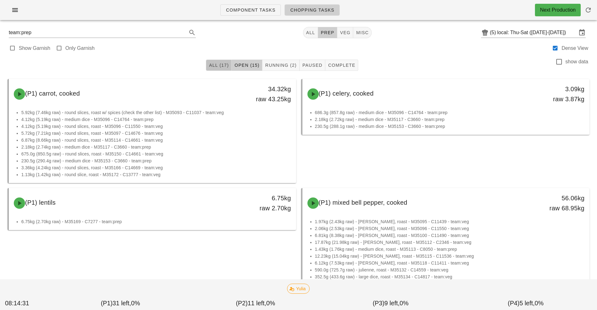
click at [215, 65] on span "All (17)" at bounding box center [219, 65] width 20 height 5
click at [241, 66] on span "Open (15)" at bounding box center [246, 65] width 25 height 5
click at [346, 33] on span "veg" at bounding box center [345, 32] width 11 height 5
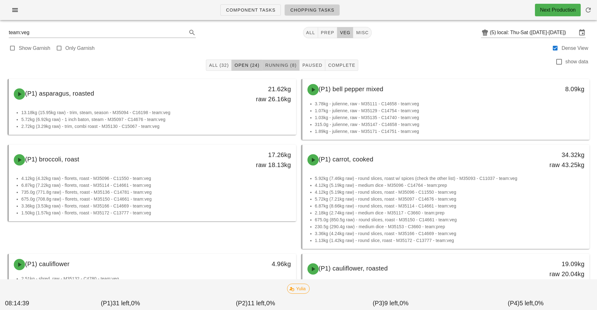
click at [280, 65] on span "Running (8)" at bounding box center [281, 65] width 32 height 5
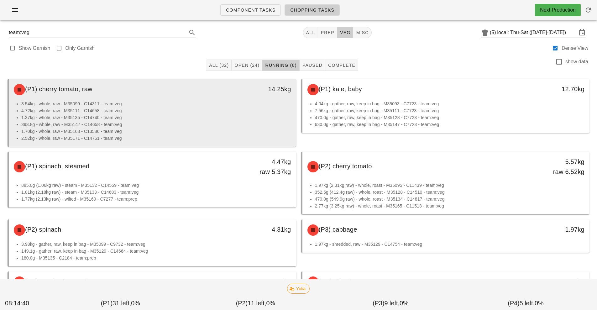
click at [237, 110] on li "4.72kg - whole, raw - M35111 - C14658 - team:veg" at bounding box center [156, 110] width 270 height 7
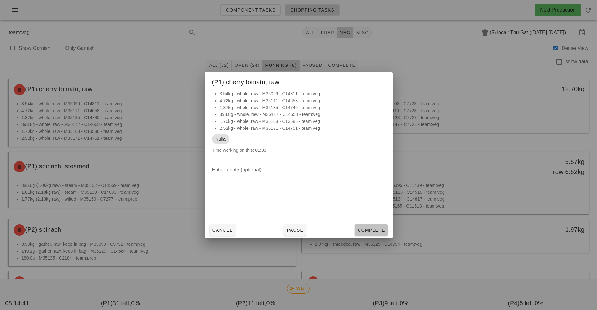
click at [377, 230] on span "Complete" at bounding box center [372, 230] width 28 height 5
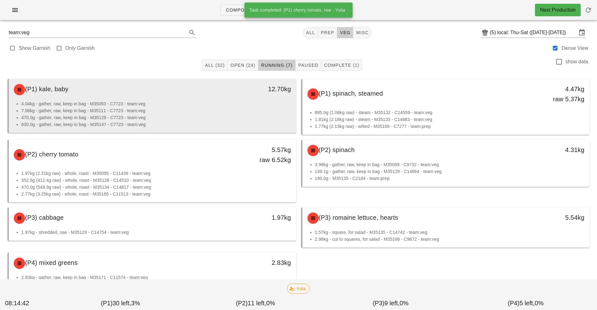
click at [248, 104] on li "4.04kg - gather, raw, keep in bag - M35093 - C7723 - team:veg" at bounding box center [156, 103] width 270 height 7
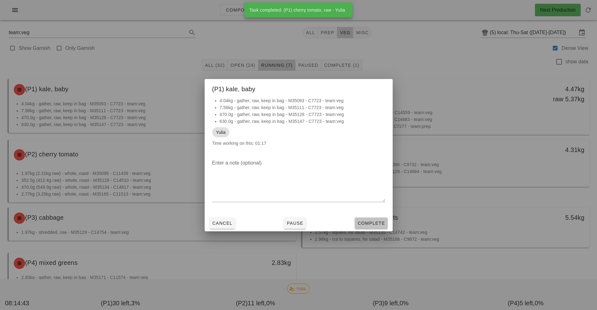
click at [381, 227] on button "Complete" at bounding box center [371, 223] width 33 height 11
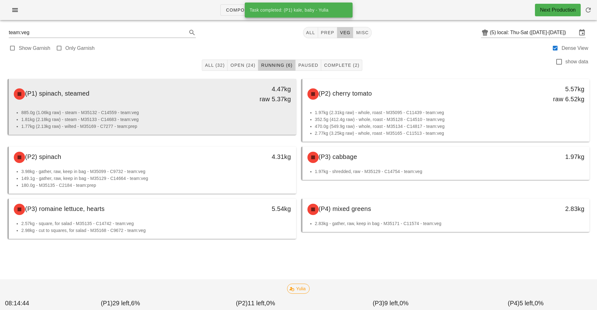
click at [247, 101] on div "4.47kg raw 5.37kg" at bounding box center [259, 94] width 64 height 20
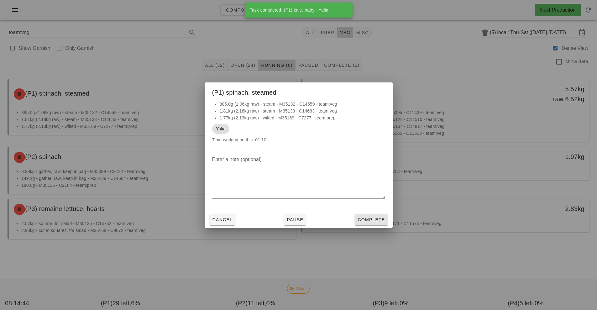
click at [381, 225] on button "Complete" at bounding box center [371, 219] width 33 height 11
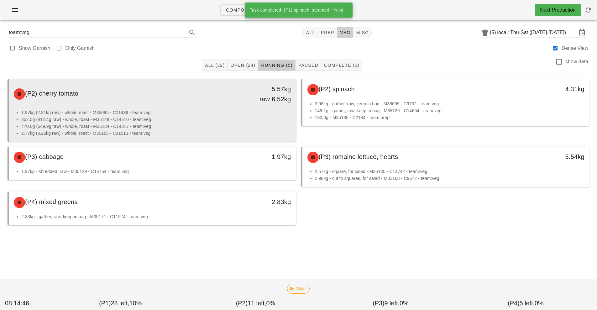
click at [232, 118] on li "352.5g (412.4g raw) - whole, roast - M35128 - C14510 - team:veg" at bounding box center [156, 119] width 270 height 7
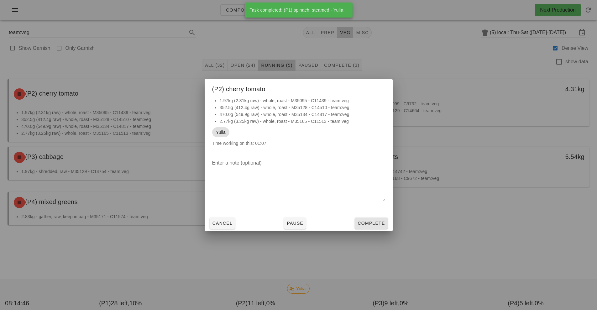
click at [376, 224] on span "Complete" at bounding box center [372, 223] width 28 height 5
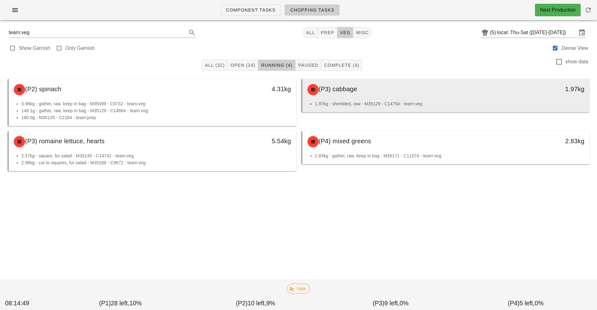
click at [415, 94] on div "(P3) cabbage" at bounding box center [411, 89] width 214 height 19
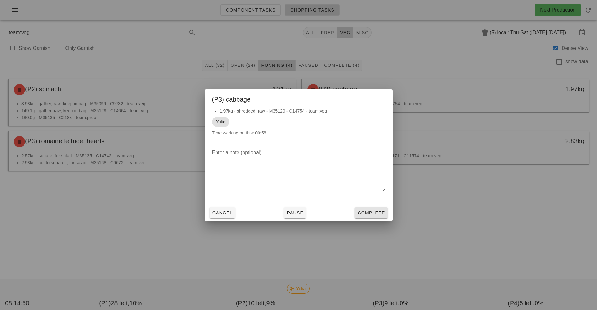
click at [380, 217] on button "Complete" at bounding box center [371, 212] width 33 height 11
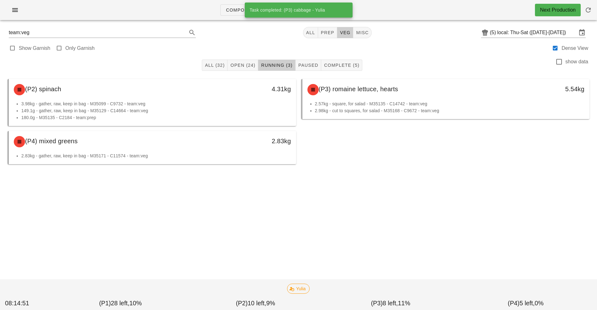
click at [198, 104] on li "3.98kg - gather, raw, keep in bag - M35099 - C9732 - team:veg" at bounding box center [156, 103] width 270 height 7
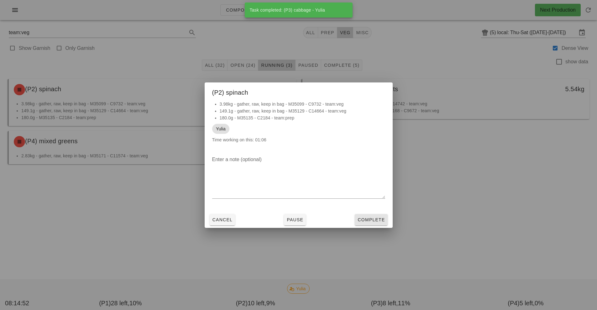
click at [380, 220] on span "Complete" at bounding box center [372, 219] width 28 height 5
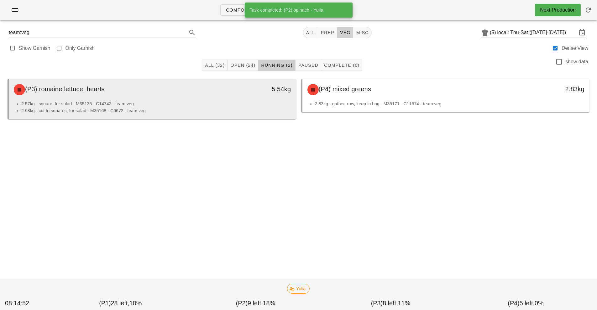
click at [218, 98] on div "(P3) romaine lettuce, hearts" at bounding box center [117, 89] width 214 height 19
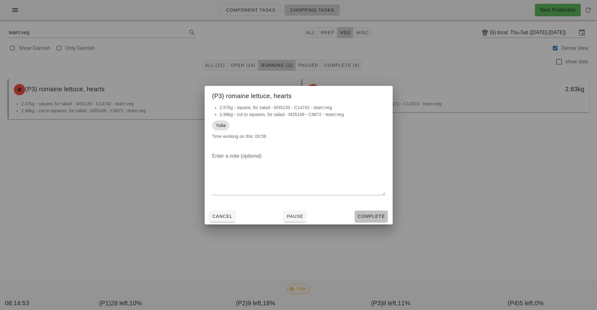
click at [379, 217] on span "Complete" at bounding box center [372, 216] width 28 height 5
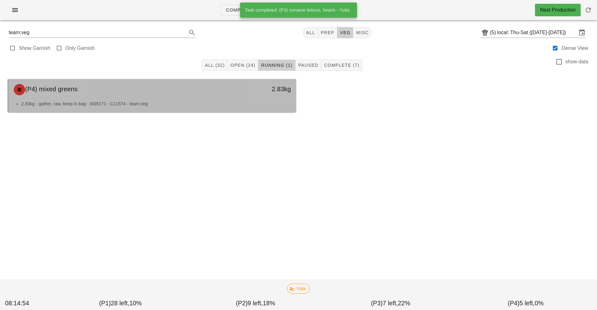
click at [231, 100] on div "(P4) mixed greens 2.83kg" at bounding box center [153, 89] width 288 height 21
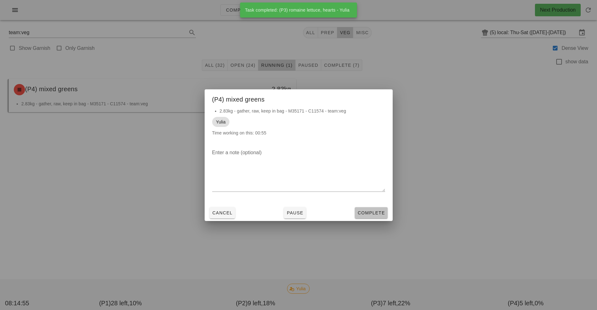
click at [374, 214] on span "Complete" at bounding box center [372, 212] width 28 height 5
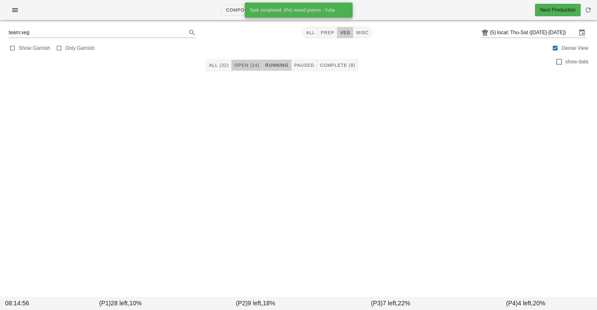
click at [247, 66] on span "Open (24)" at bounding box center [246, 65] width 25 height 5
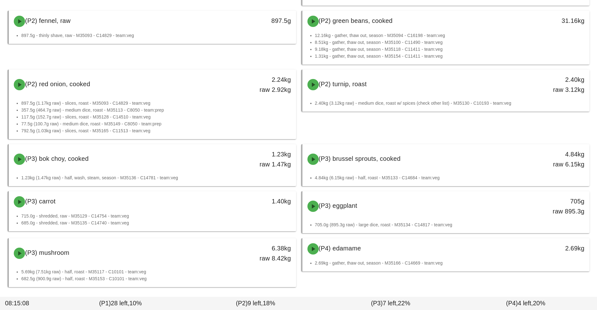
scroll to position [816, 0]
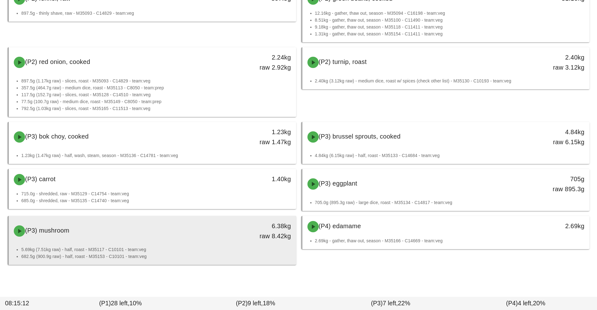
click at [211, 239] on div "(P3) mushroom" at bounding box center [117, 231] width 214 height 19
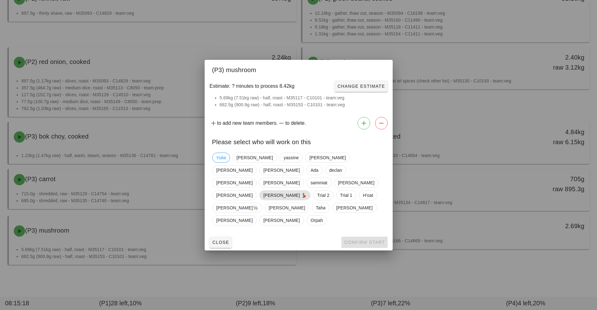
click at [307, 191] on span "[PERSON_NAME] 💃" at bounding box center [284, 195] width 43 height 9
click at [369, 240] on span "Confirm Start" at bounding box center [364, 242] width 41 height 5
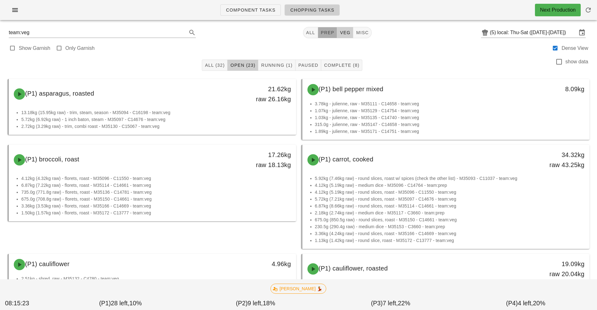
click at [322, 28] on button "prep" at bounding box center [327, 32] width 19 height 11
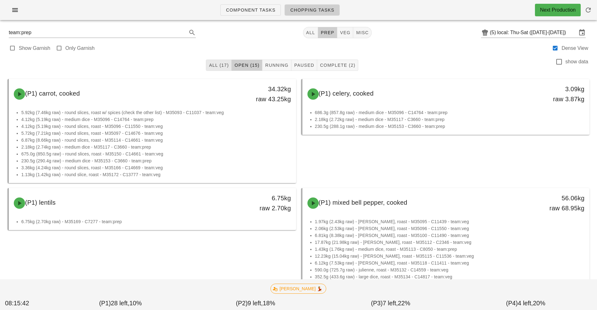
click at [218, 66] on span "All (17)" at bounding box center [219, 65] width 20 height 5
click at [344, 33] on span "veg" at bounding box center [345, 32] width 11 height 5
type input "team:veg"
